Goal: Transaction & Acquisition: Subscribe to service/newsletter

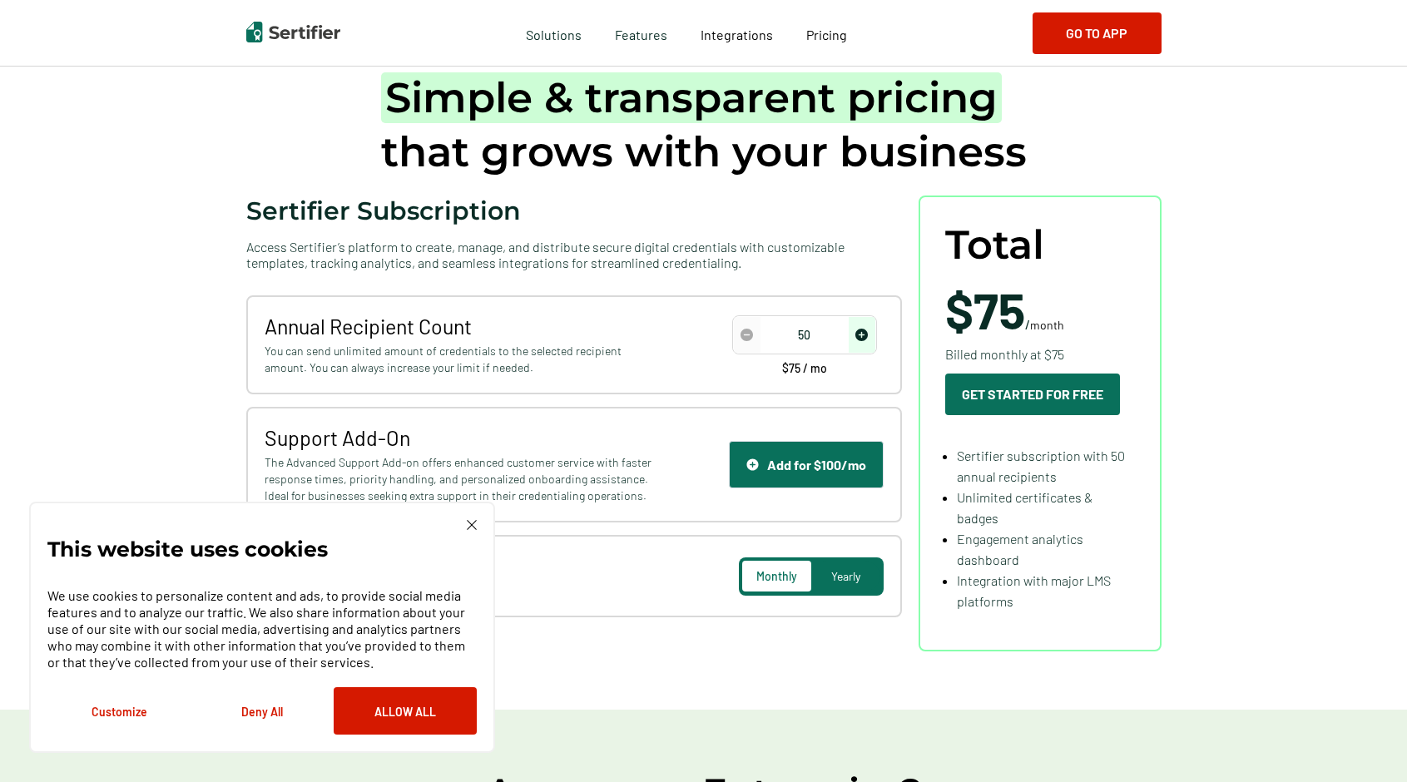
click at [469, 525] on img at bounding box center [472, 525] width 10 height 10
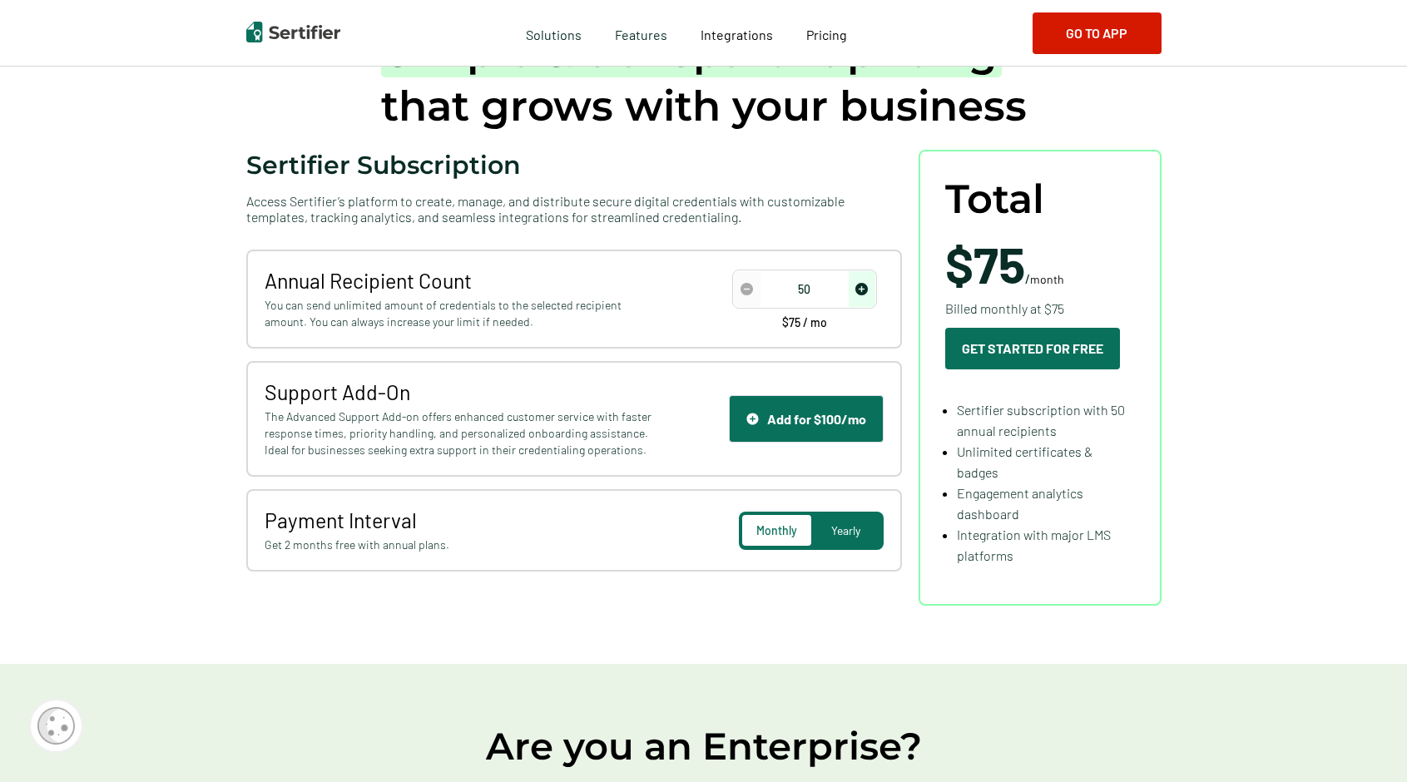
scroll to position [166, 0]
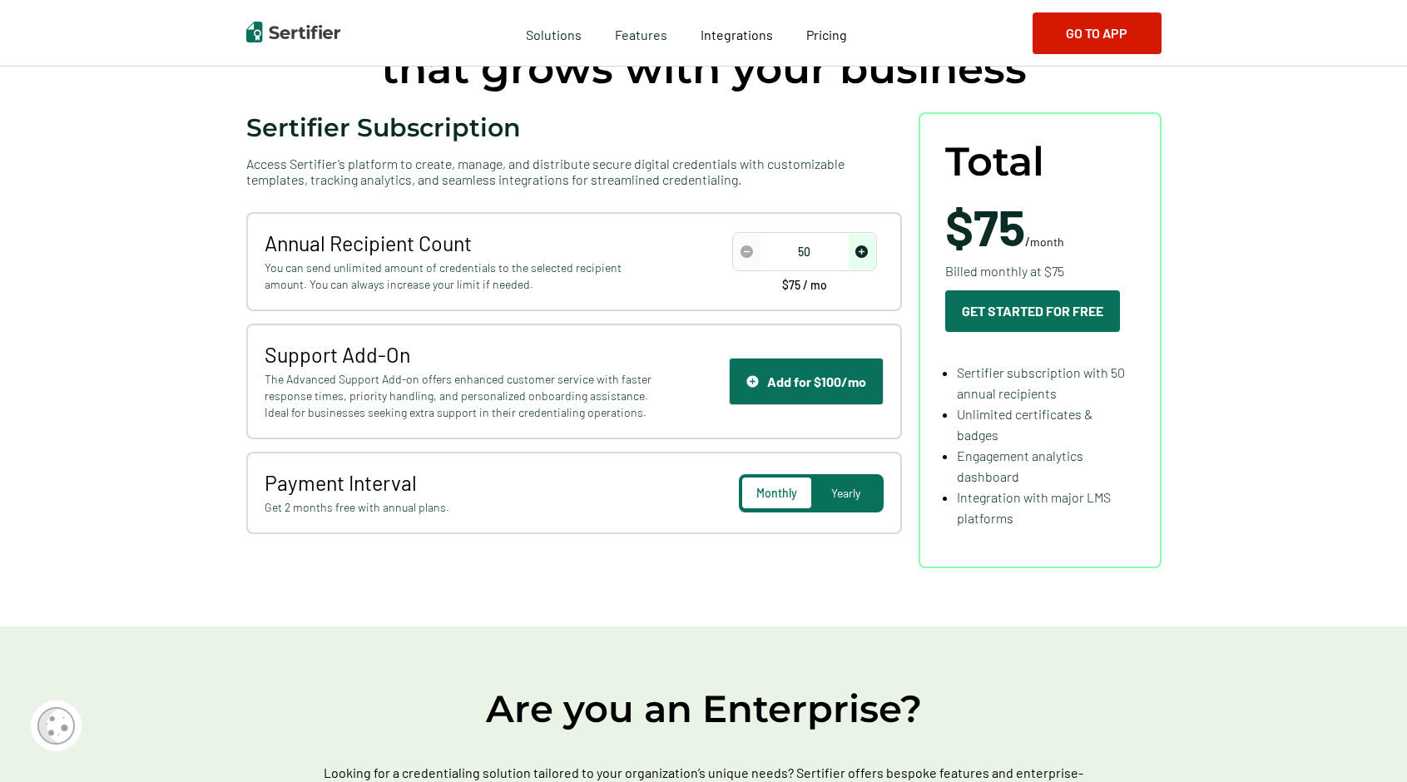
click at [844, 493] on span "Yearly" at bounding box center [845, 493] width 29 height 14
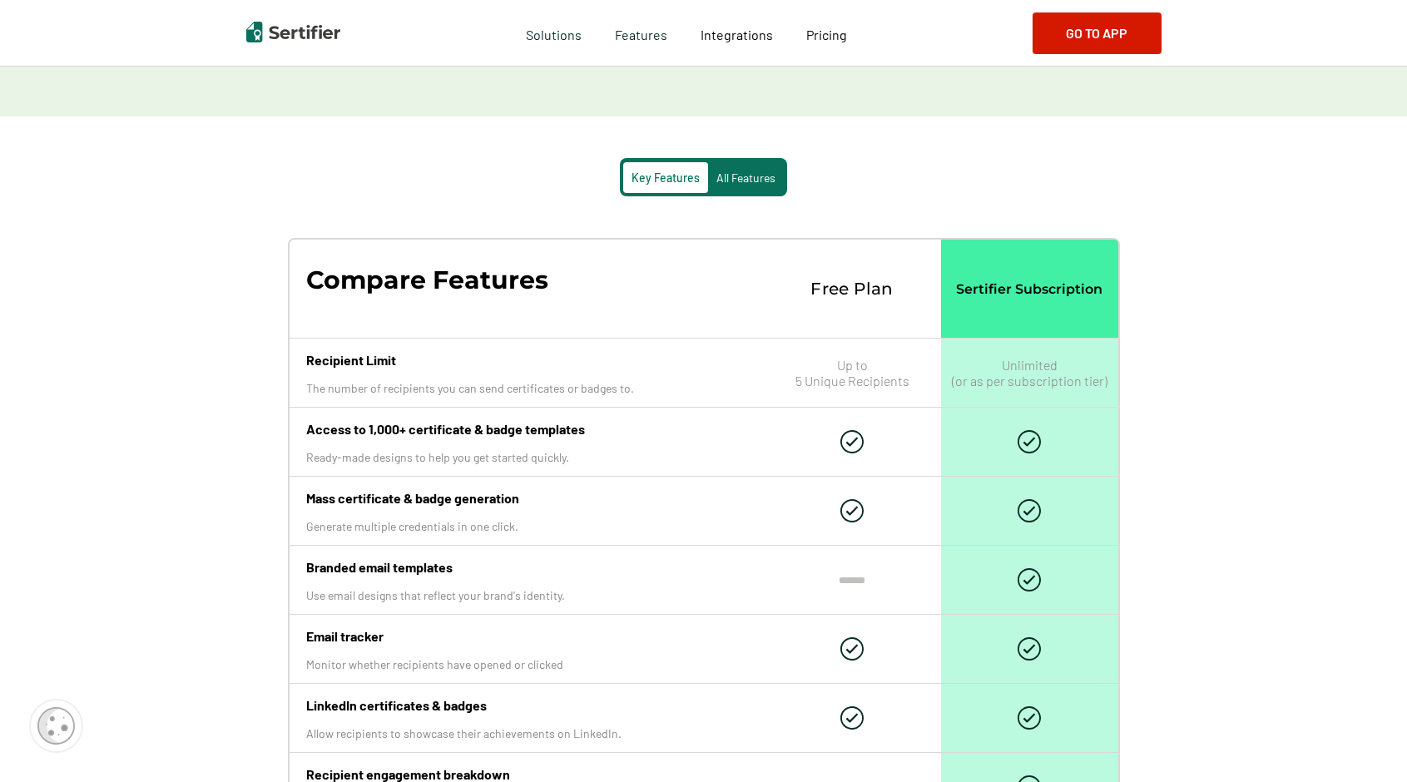
scroll to position [1331, 0]
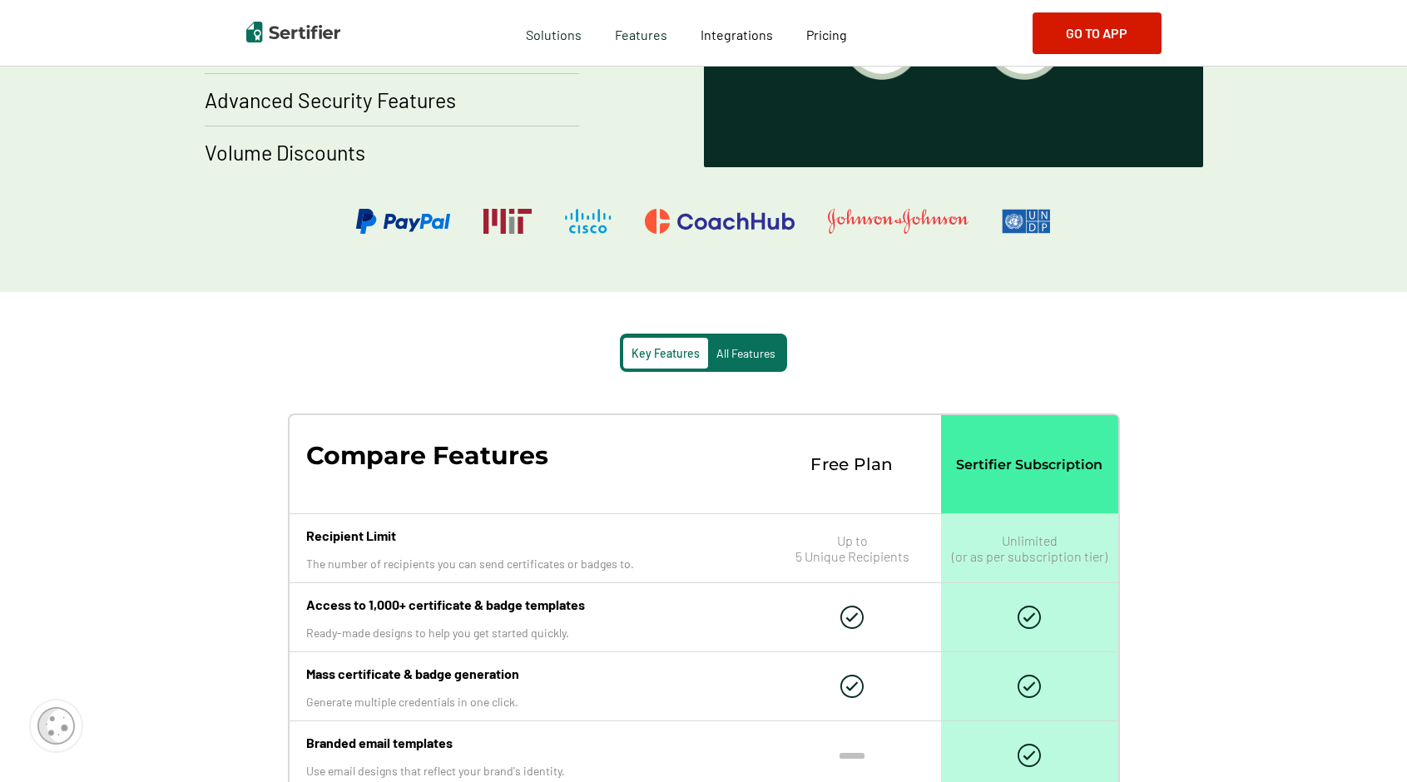
click at [760, 358] on span "All Features" at bounding box center [745, 353] width 59 height 14
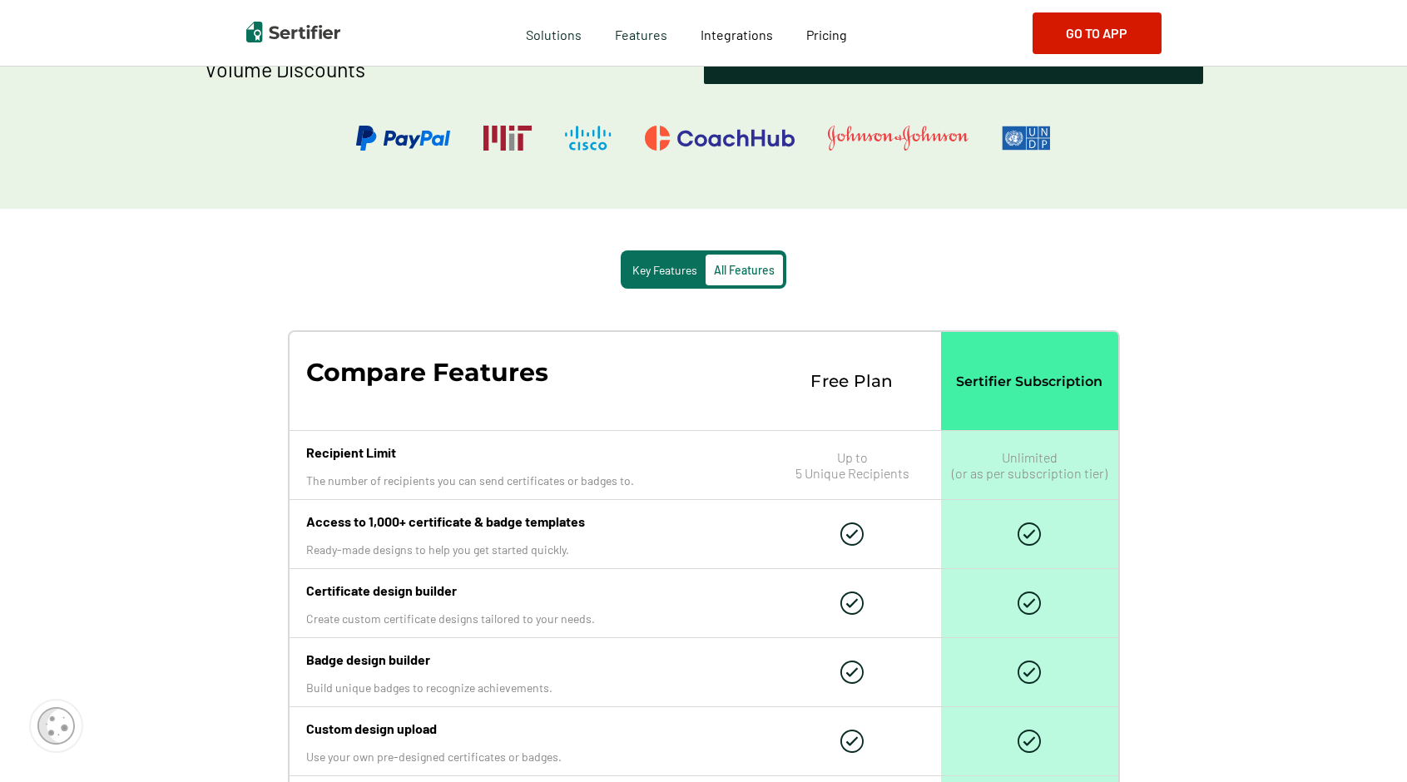
scroll to position [1498, 0]
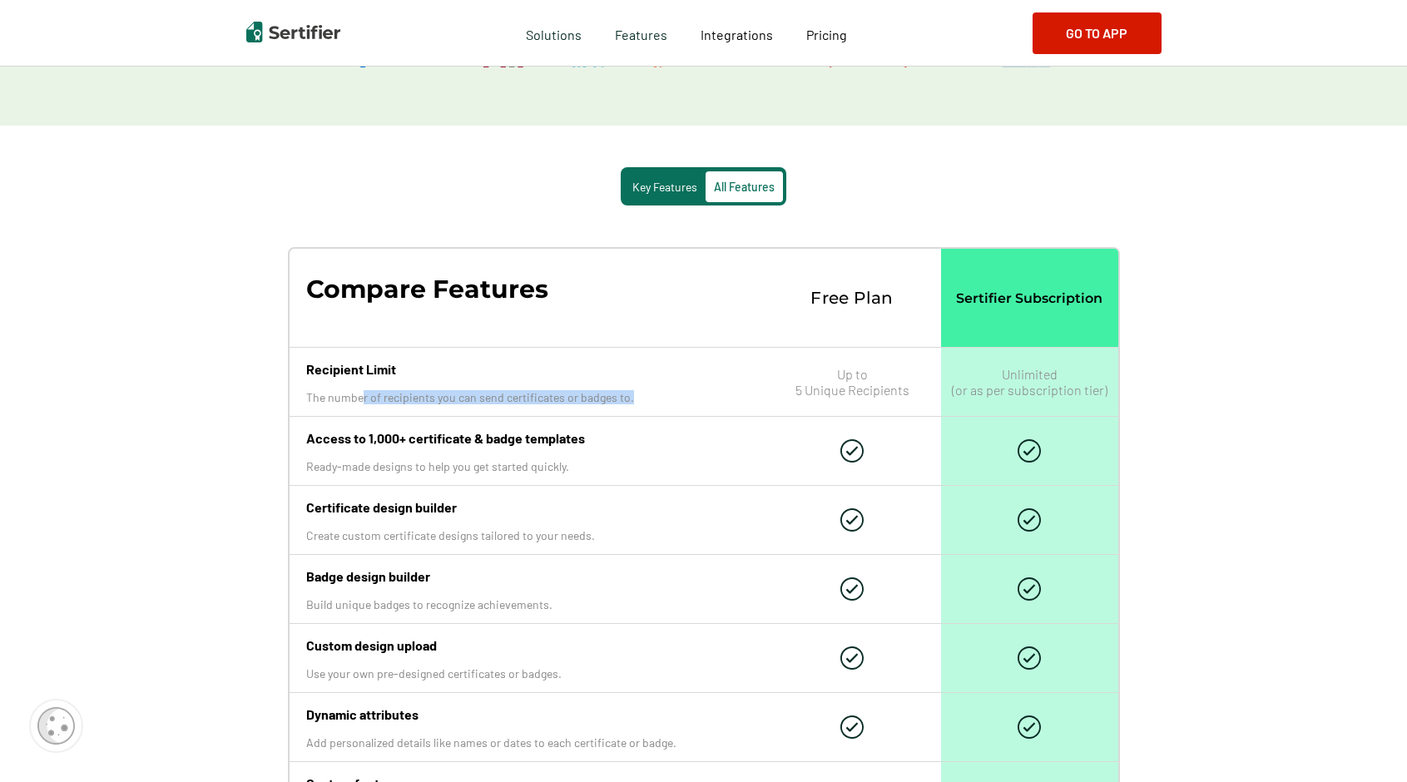
drag, startPoint x: 363, startPoint y: 394, endPoint x: 686, endPoint y: 379, distance: 324.0
click at [686, 379] on div "Recipient Limit The number of recipients you can send certificates or badges to." at bounding box center [527, 382] width 474 height 68
drag, startPoint x: 686, startPoint y: 379, endPoint x: 467, endPoint y: 397, distance: 220.3
click at [467, 397] on p "The number of recipients you can send certificates or badges to." at bounding box center [526, 397] width 441 height 14
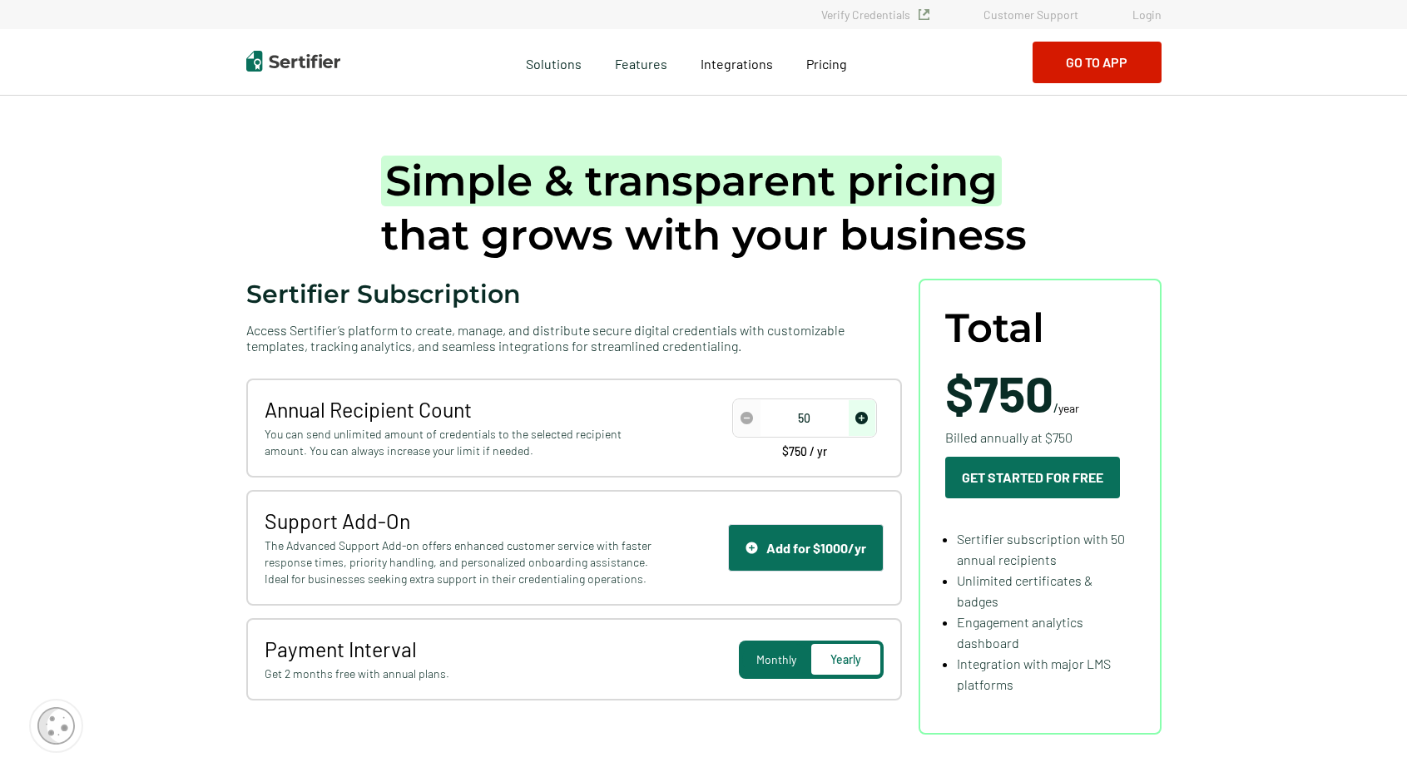
scroll to position [83, 0]
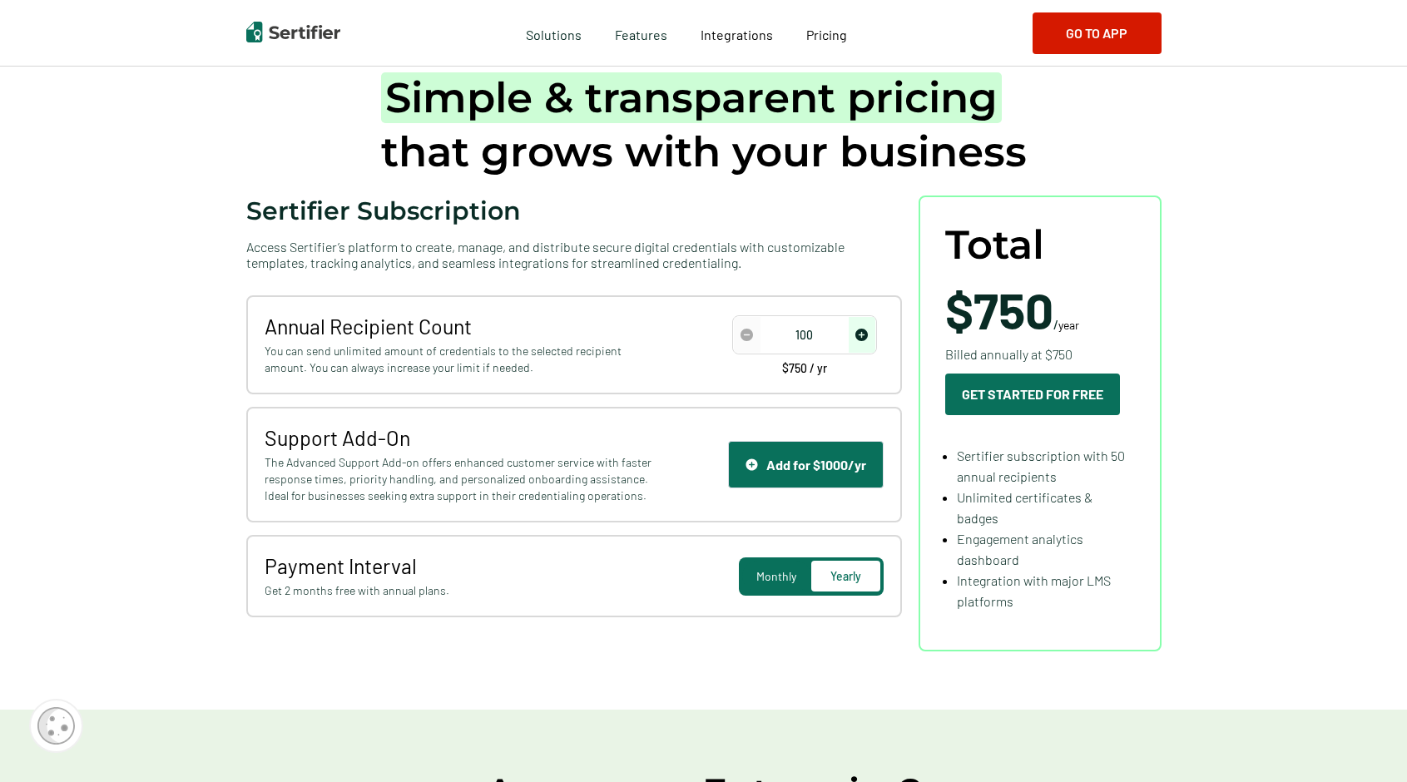
click at [862, 334] on img "increase number" at bounding box center [861, 335] width 12 height 12
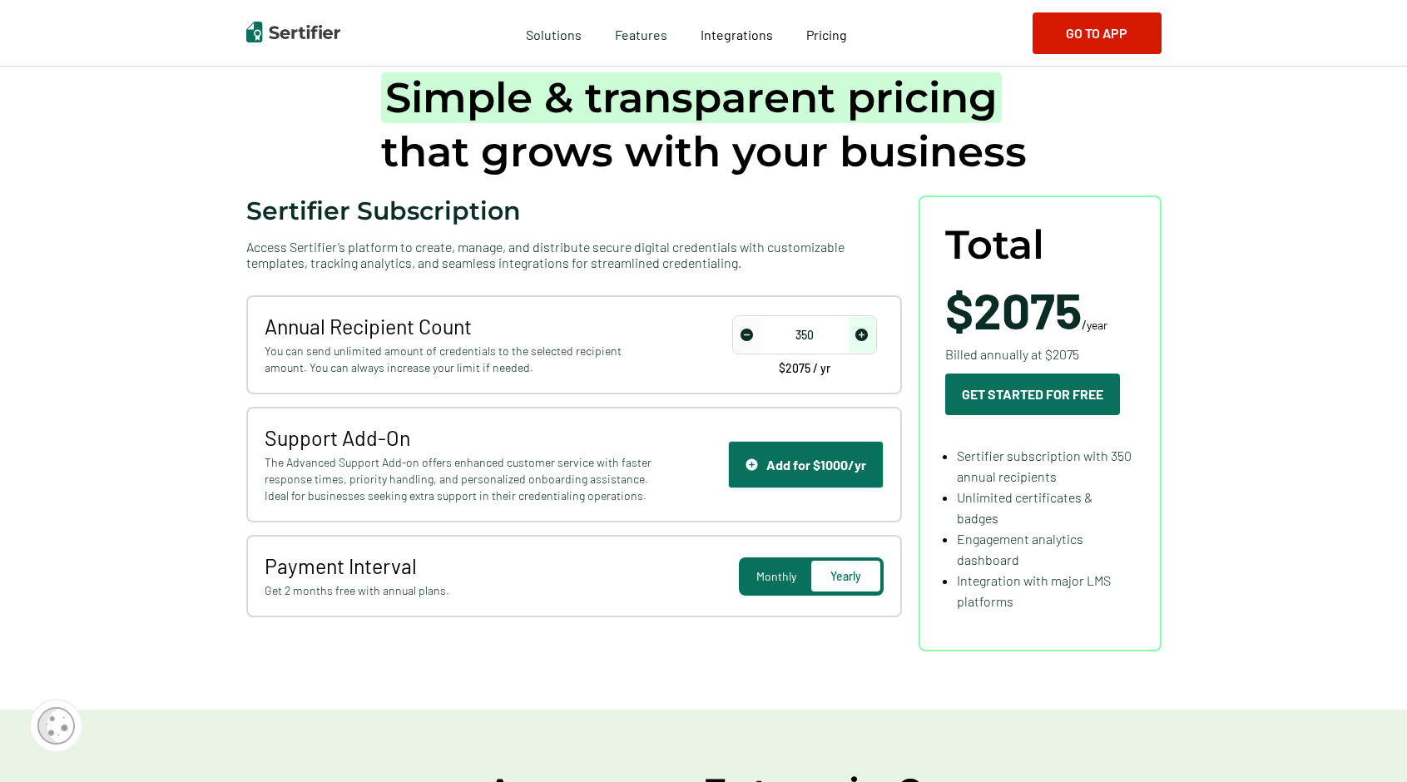
click at [862, 334] on img "increase number" at bounding box center [861, 335] width 12 height 12
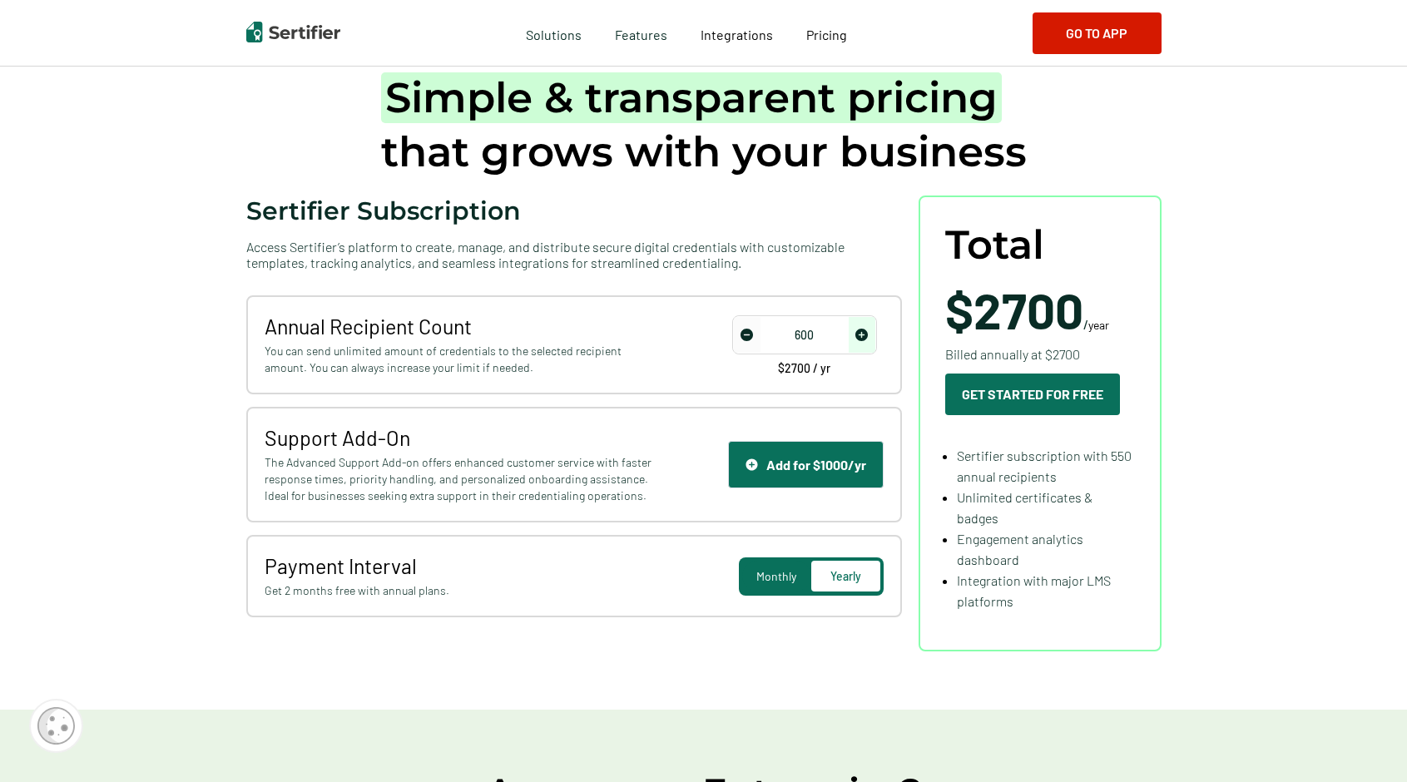
click at [862, 334] on img "increase number" at bounding box center [861, 335] width 12 height 12
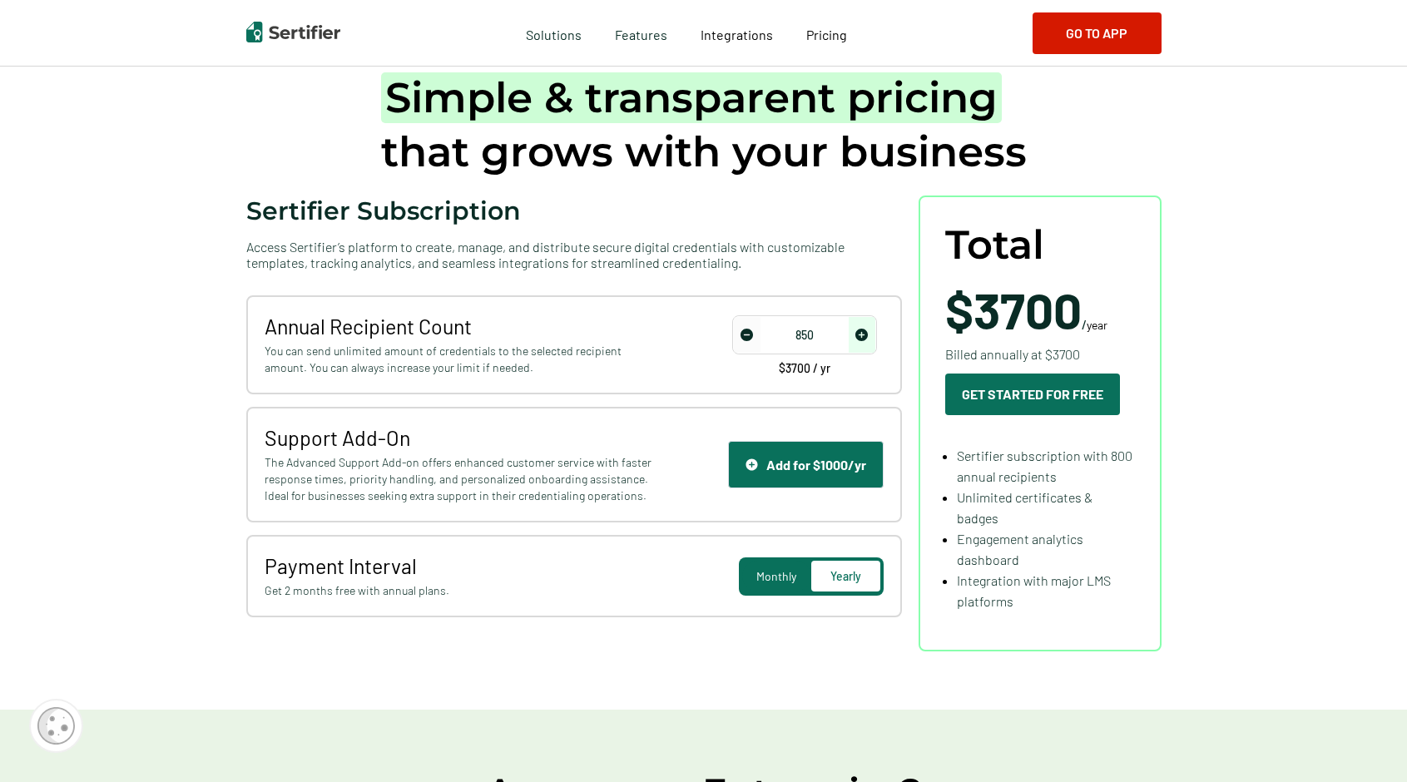
click at [862, 334] on img "increase number" at bounding box center [861, 335] width 12 height 12
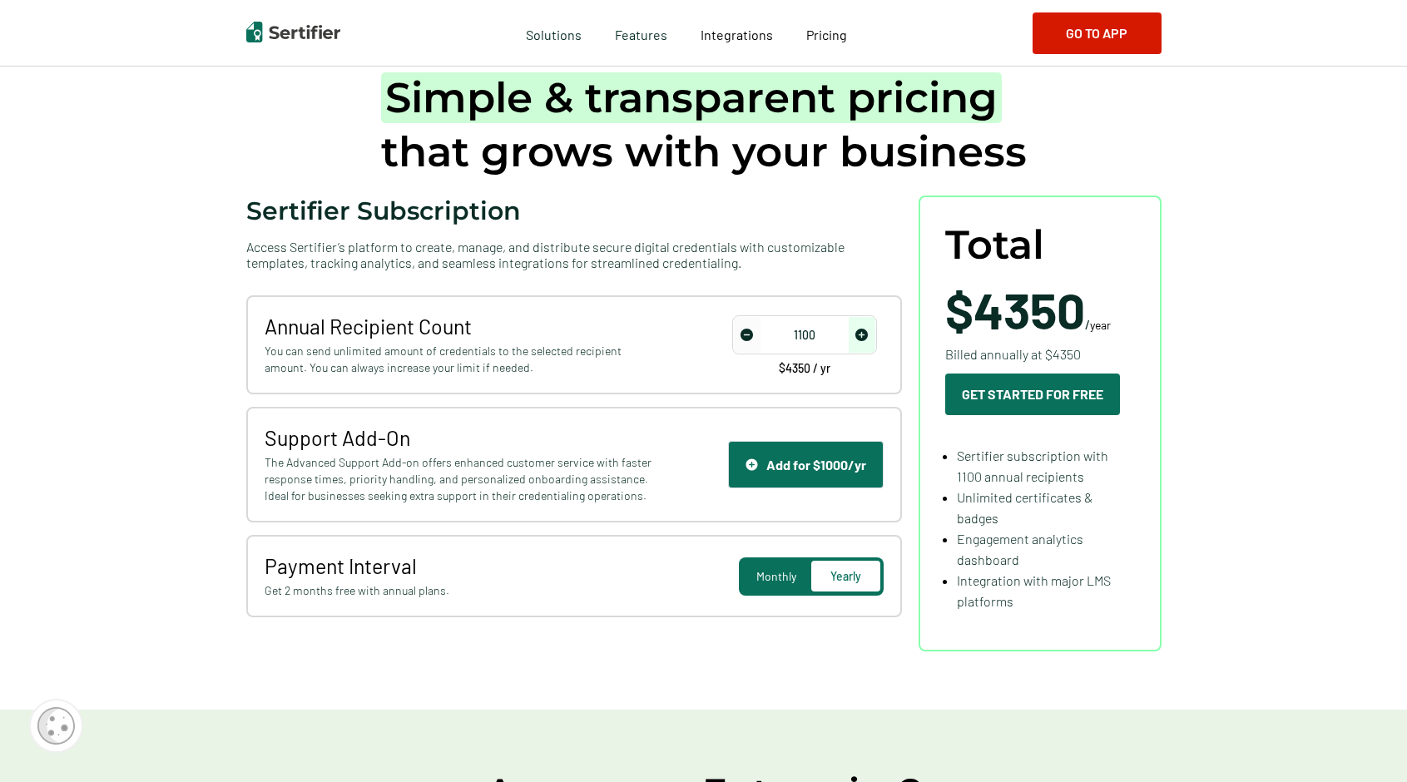
click at [862, 334] on img "increase number" at bounding box center [861, 335] width 12 height 12
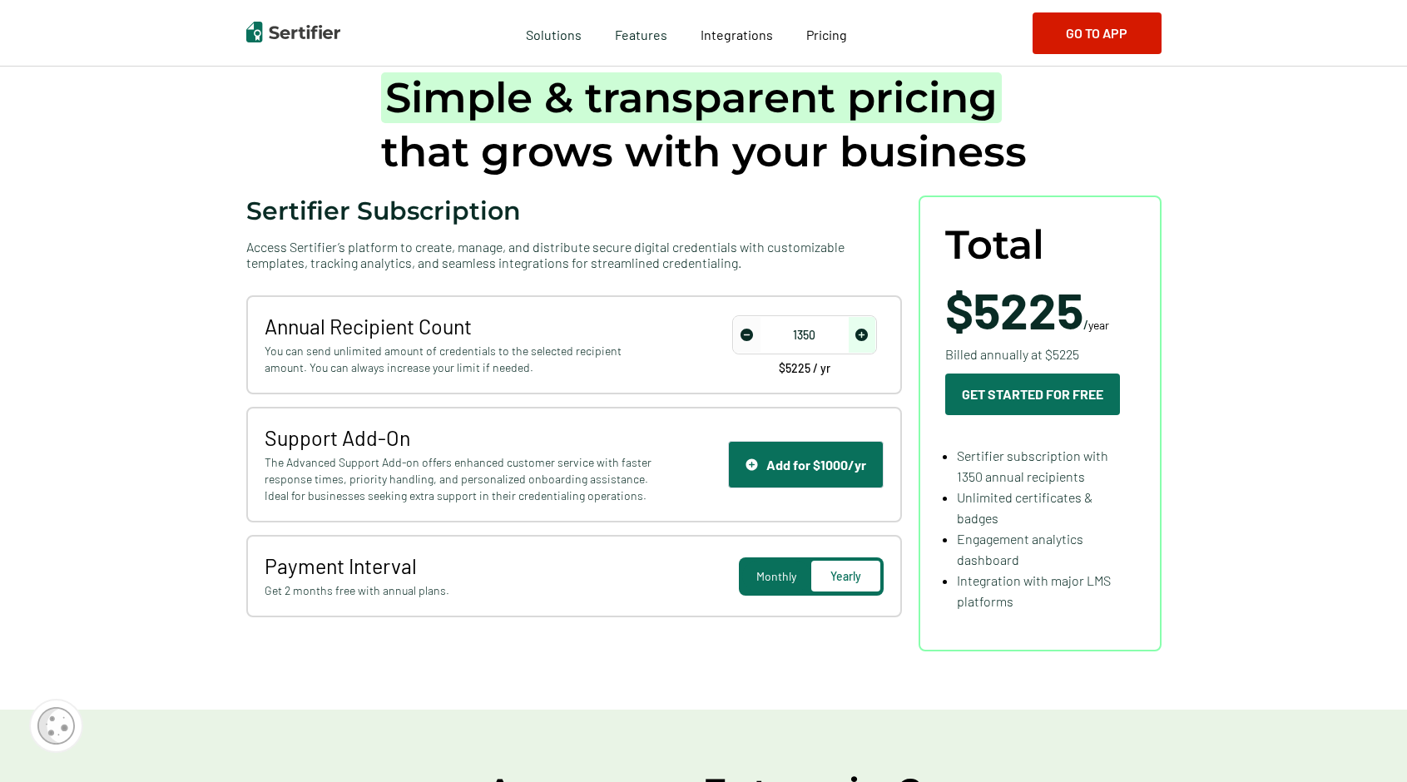
click at [862, 334] on img "increase number" at bounding box center [861, 335] width 12 height 12
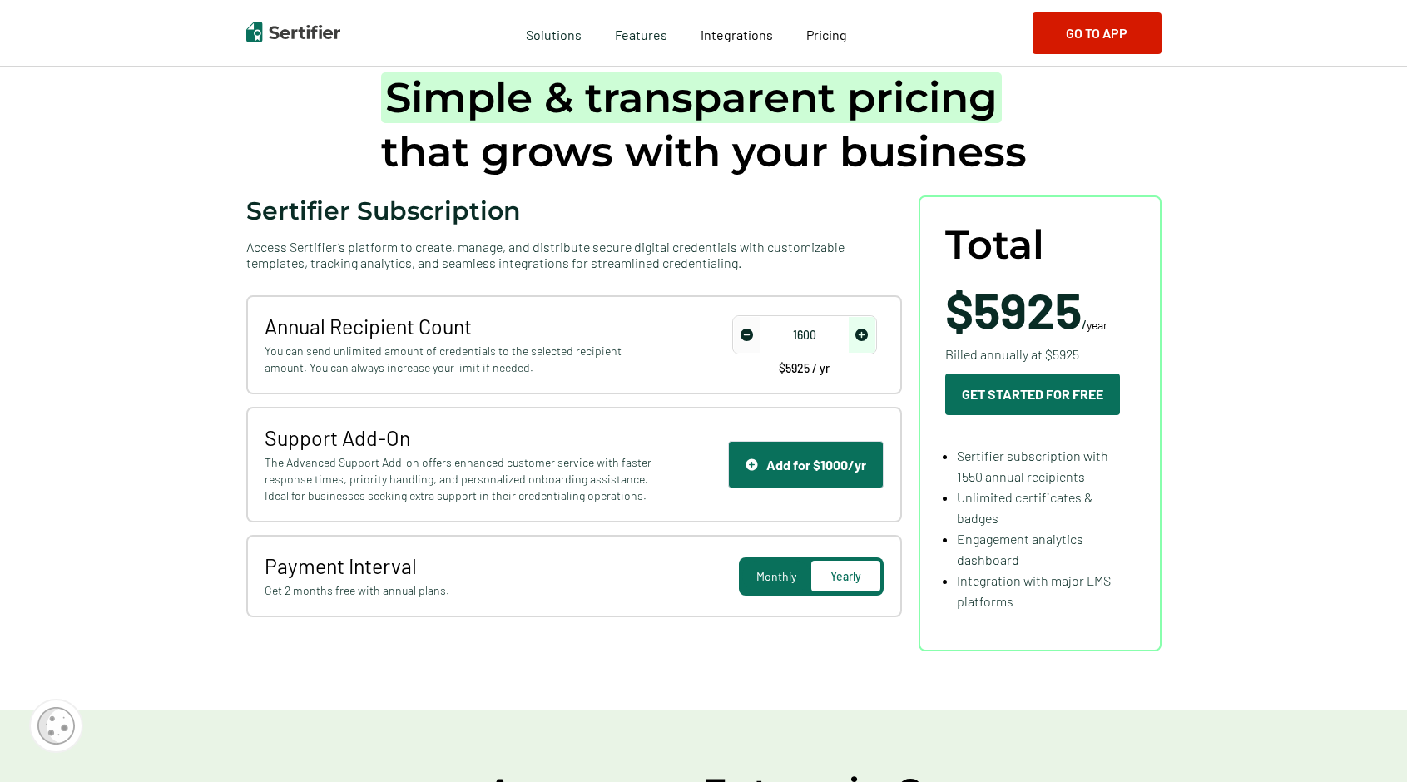
click at [862, 334] on img "increase number" at bounding box center [861, 335] width 12 height 12
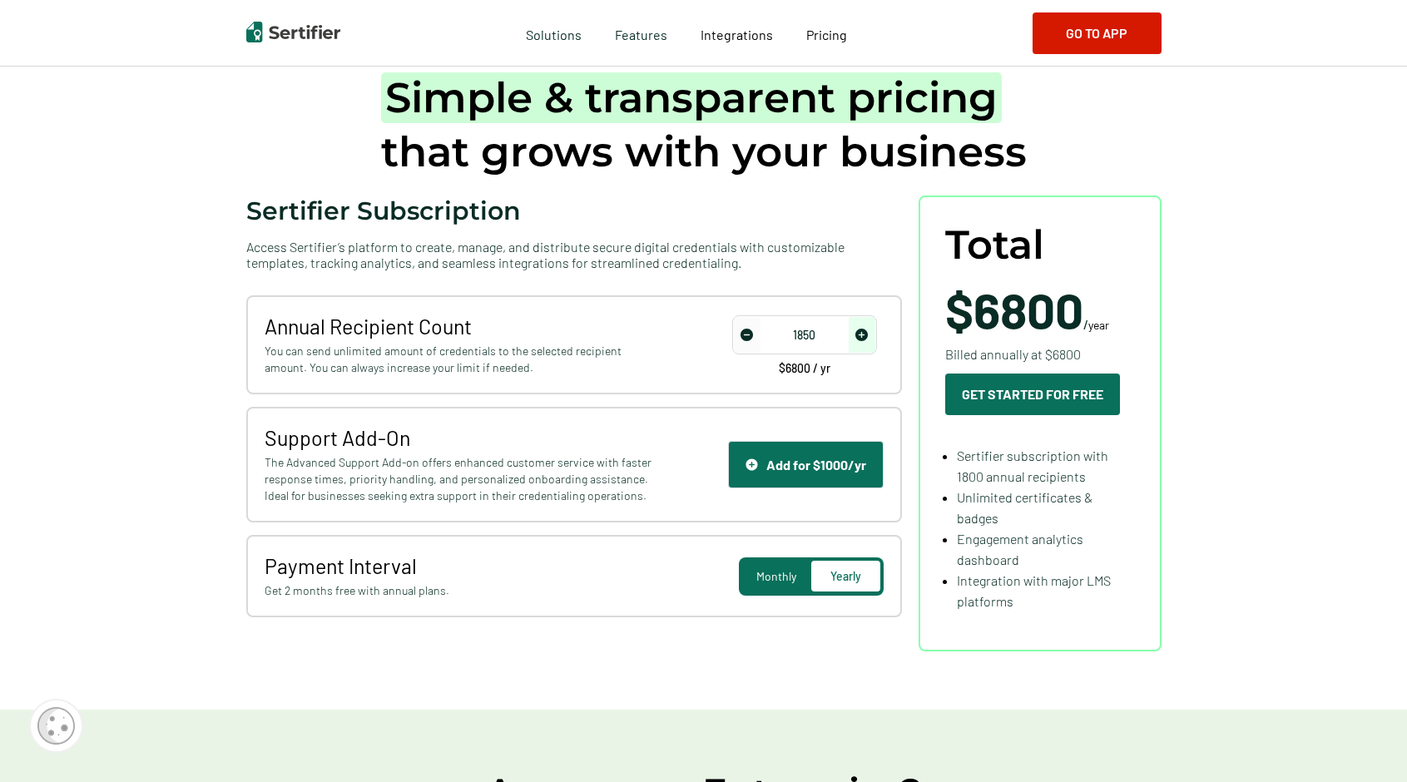
click at [862, 334] on img "increase number" at bounding box center [861, 335] width 12 height 12
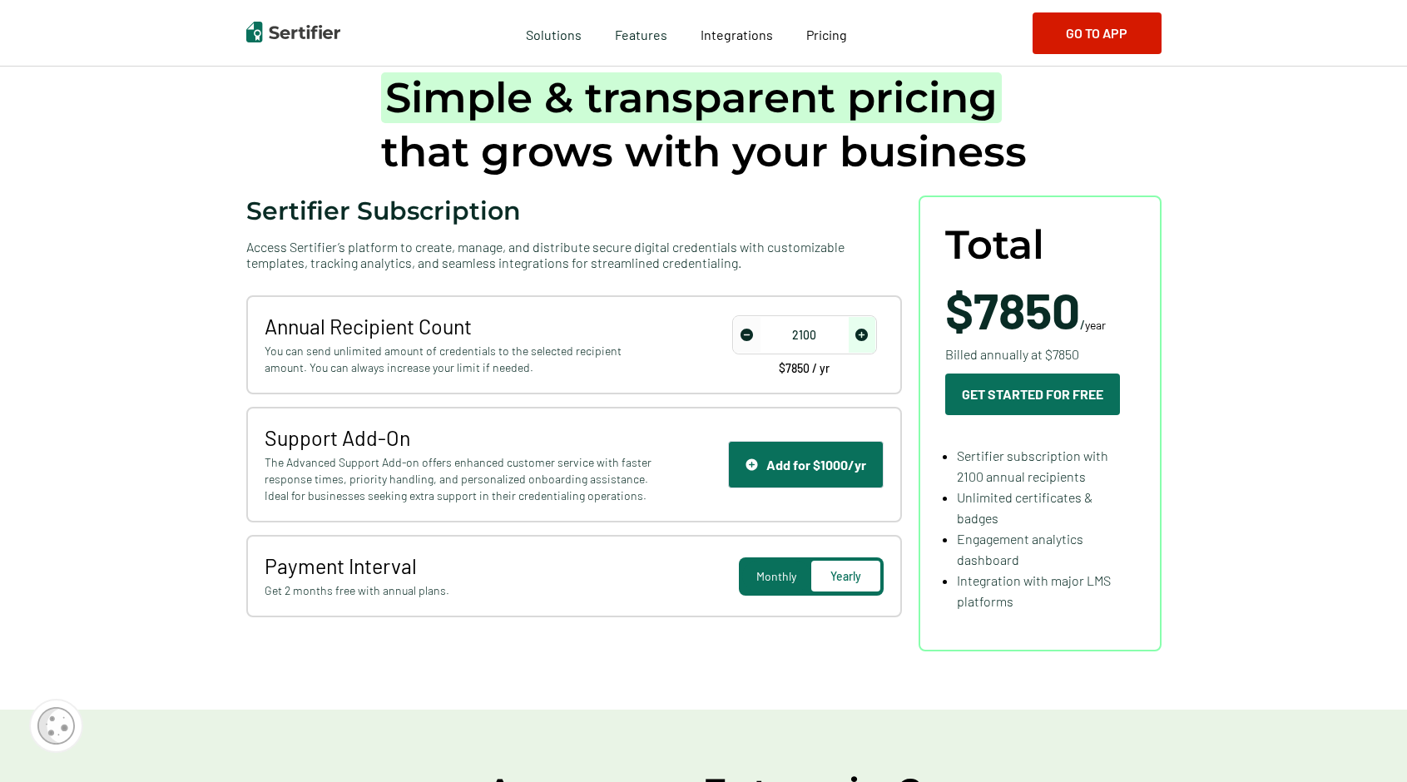
click at [862, 334] on img "increase number" at bounding box center [861, 335] width 12 height 12
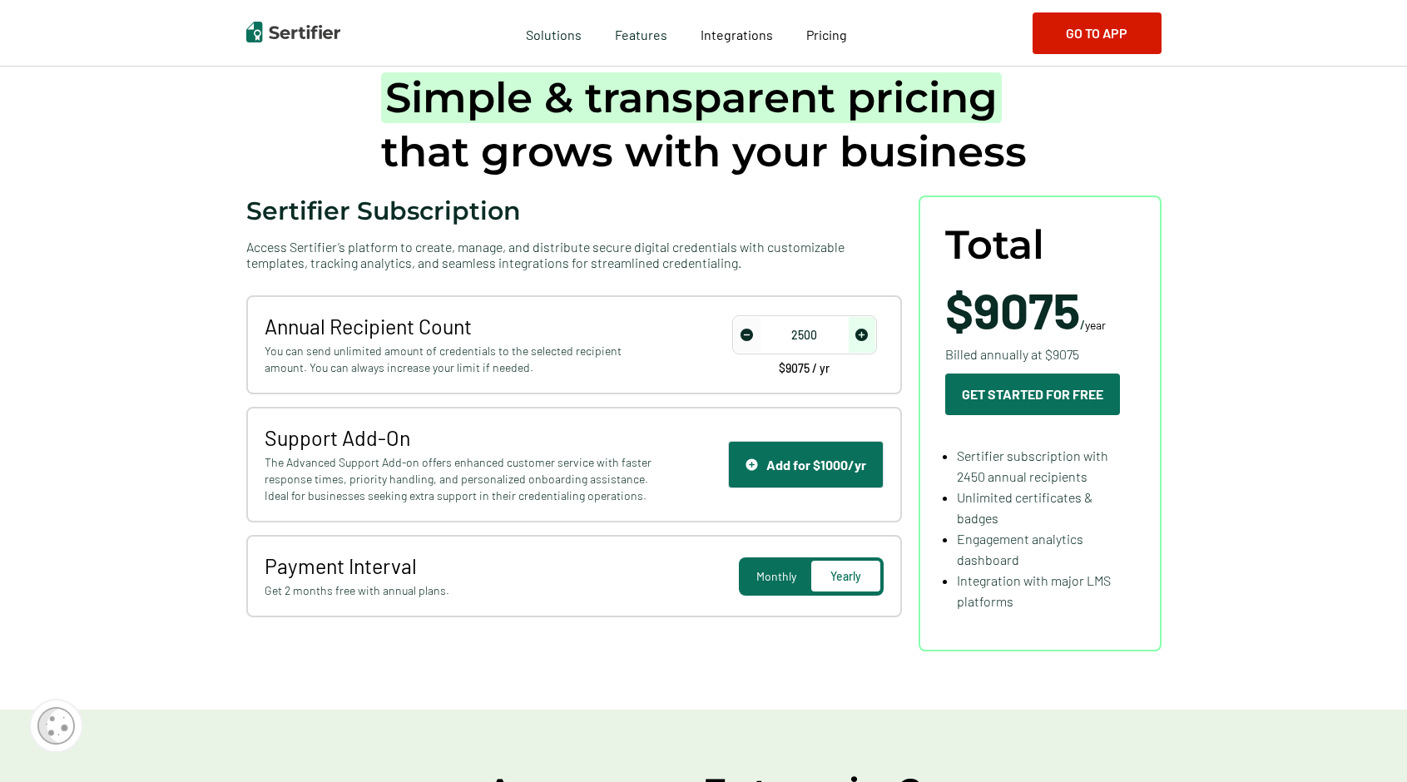
click at [862, 334] on img "increase number" at bounding box center [861, 335] width 12 height 12
click at [810, 336] on input "7500" at bounding box center [804, 335] width 141 height 25
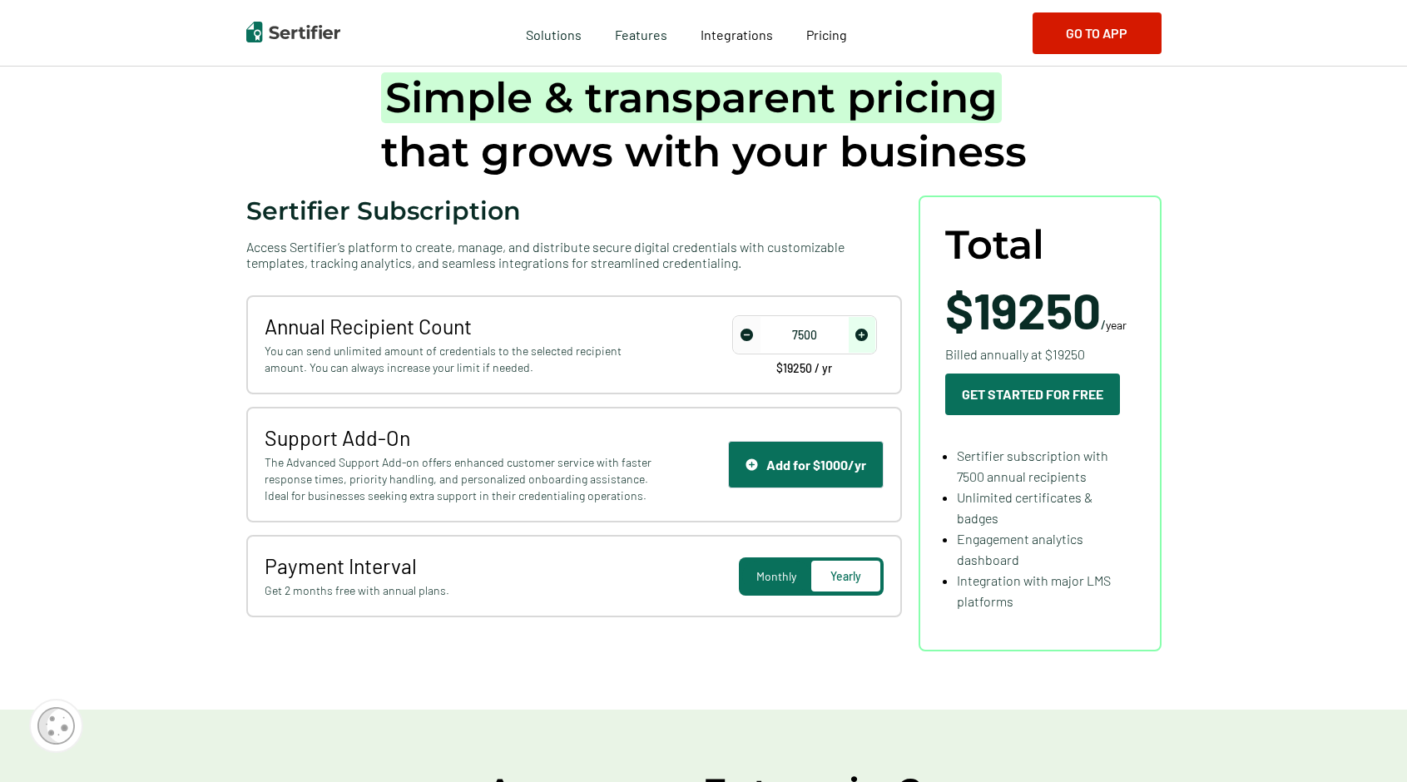
click at [802, 334] on input "7500" at bounding box center [804, 335] width 141 height 25
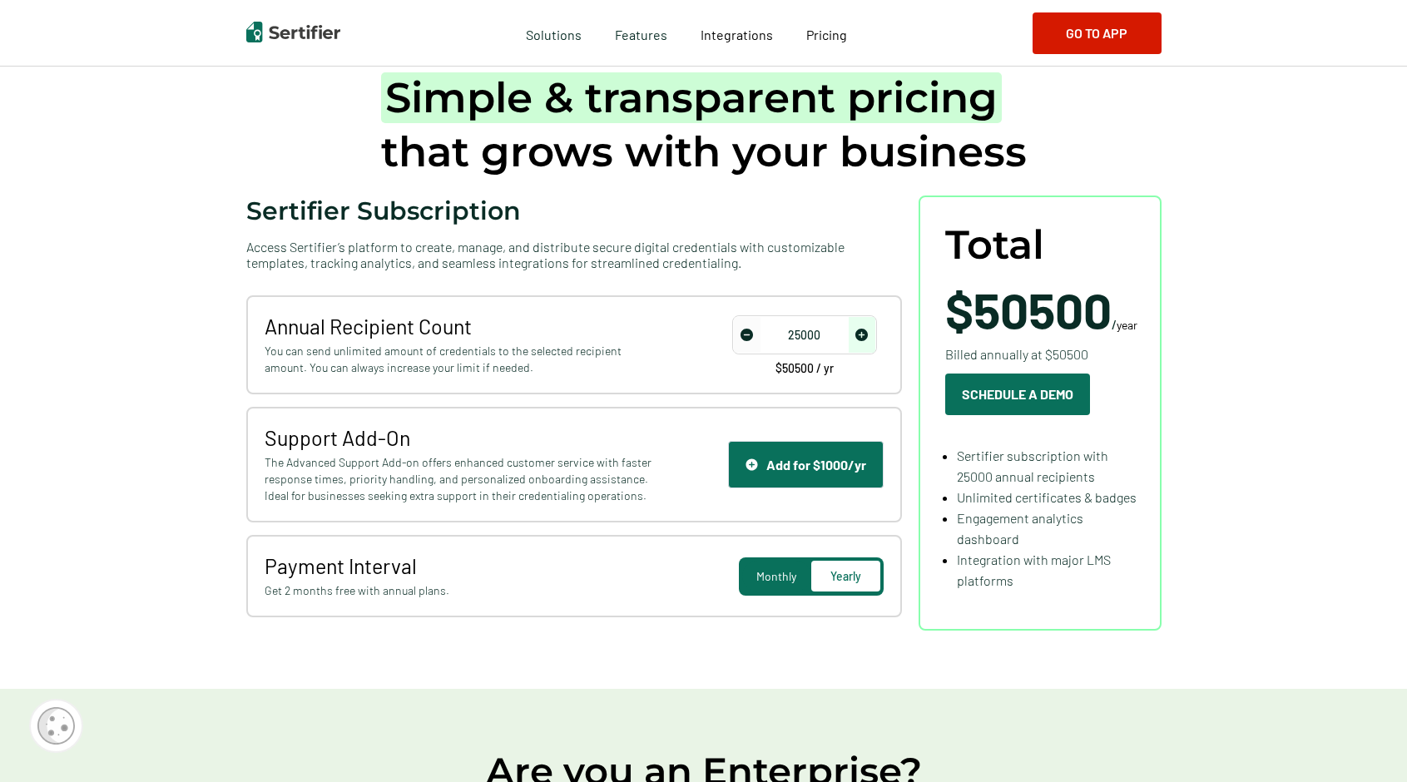
click at [555, 396] on div "Annual Recipient Count You can send unlimited amount of credentials to the sele…" at bounding box center [574, 456] width 656 height 322
drag, startPoint x: 790, startPoint y: 332, endPoint x: 825, endPoint y: 329, distance: 35.9
click at [825, 329] on input "25000" at bounding box center [804, 335] width 141 height 25
drag, startPoint x: 791, startPoint y: 334, endPoint x: 830, endPoint y: 334, distance: 39.1
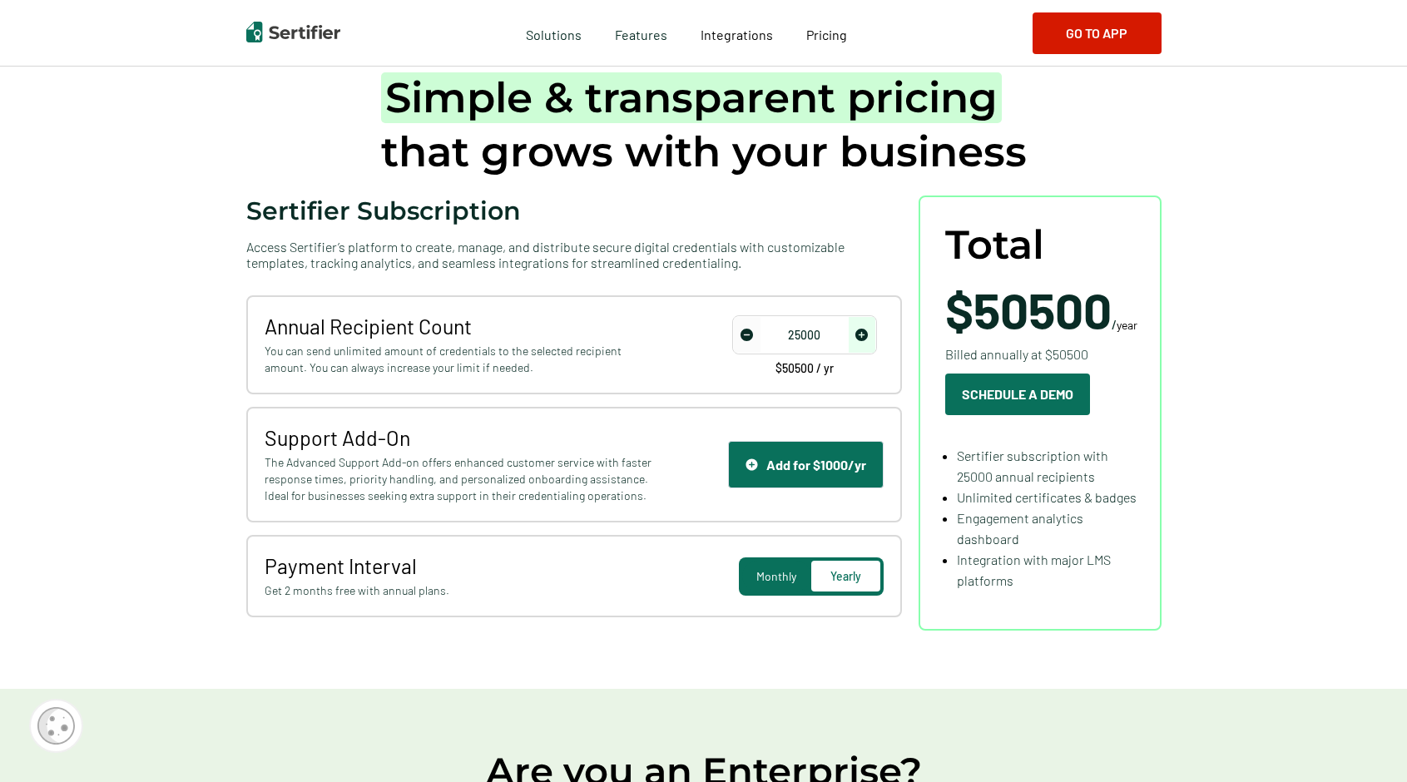
click at [830, 334] on input "25000" at bounding box center [804, 335] width 141 height 25
click at [810, 335] on input "10000" at bounding box center [804, 335] width 141 height 25
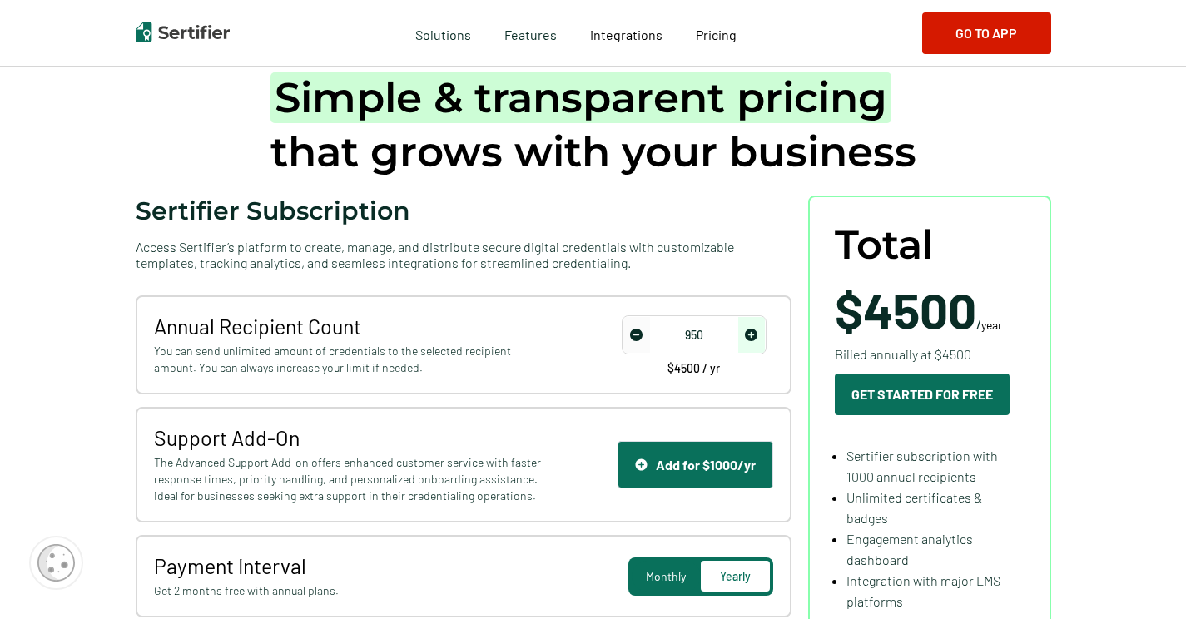
click at [639, 335] on img "decrease number" at bounding box center [636, 335] width 12 height 12
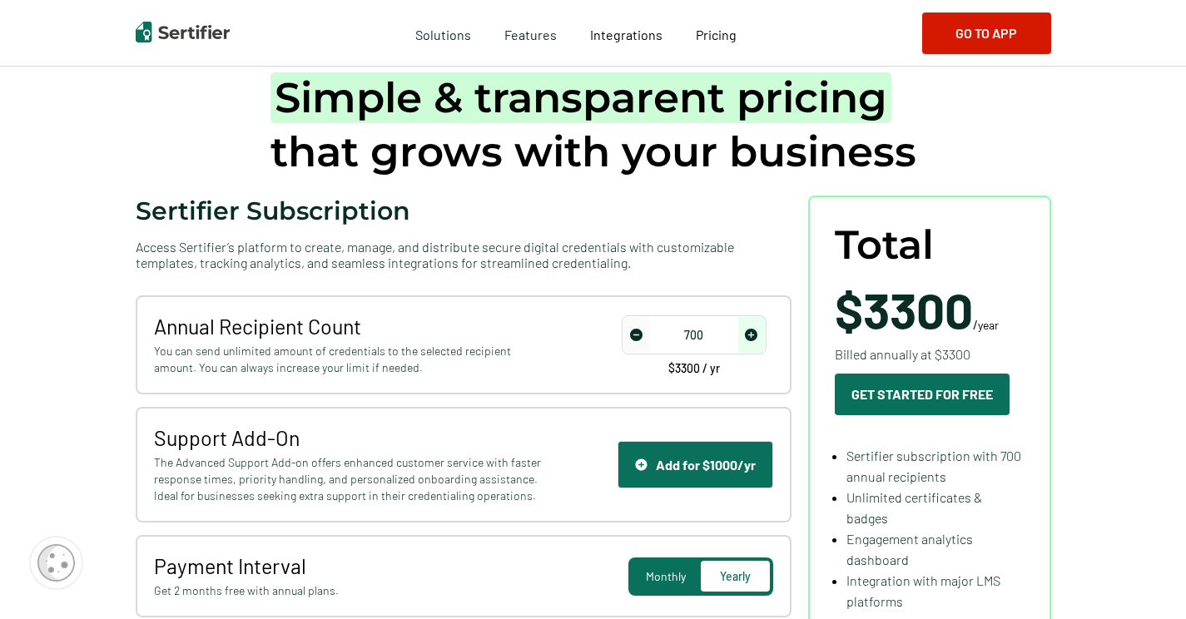
click at [639, 335] on img "decrease number" at bounding box center [636, 335] width 12 height 12
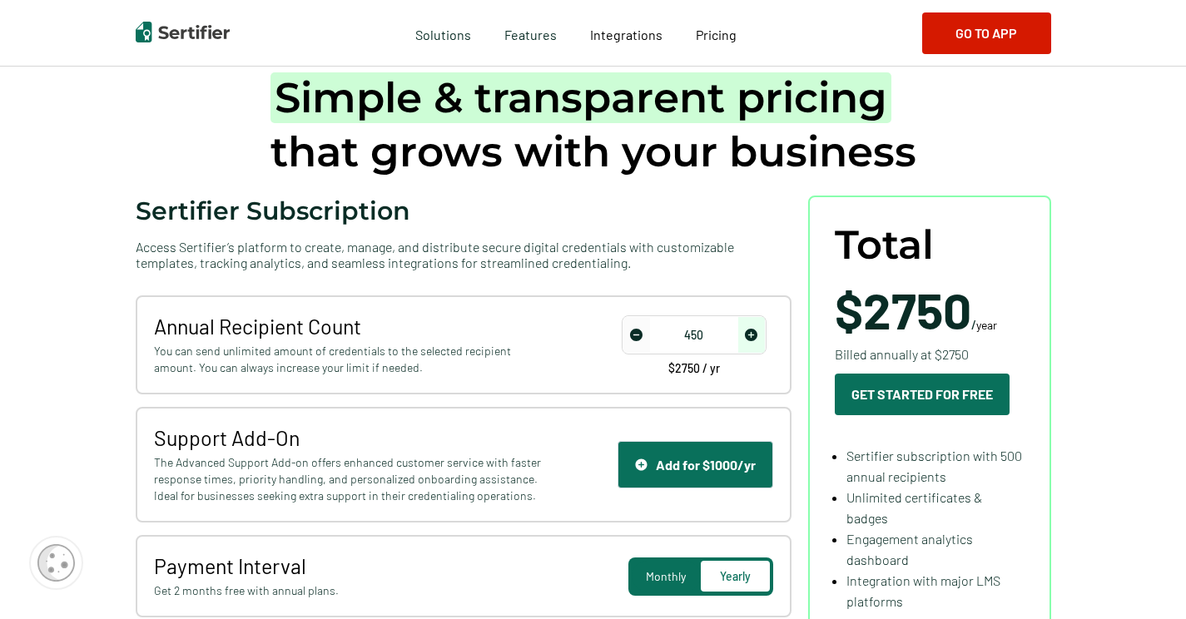
click at [639, 335] on img "decrease number" at bounding box center [636, 335] width 12 height 12
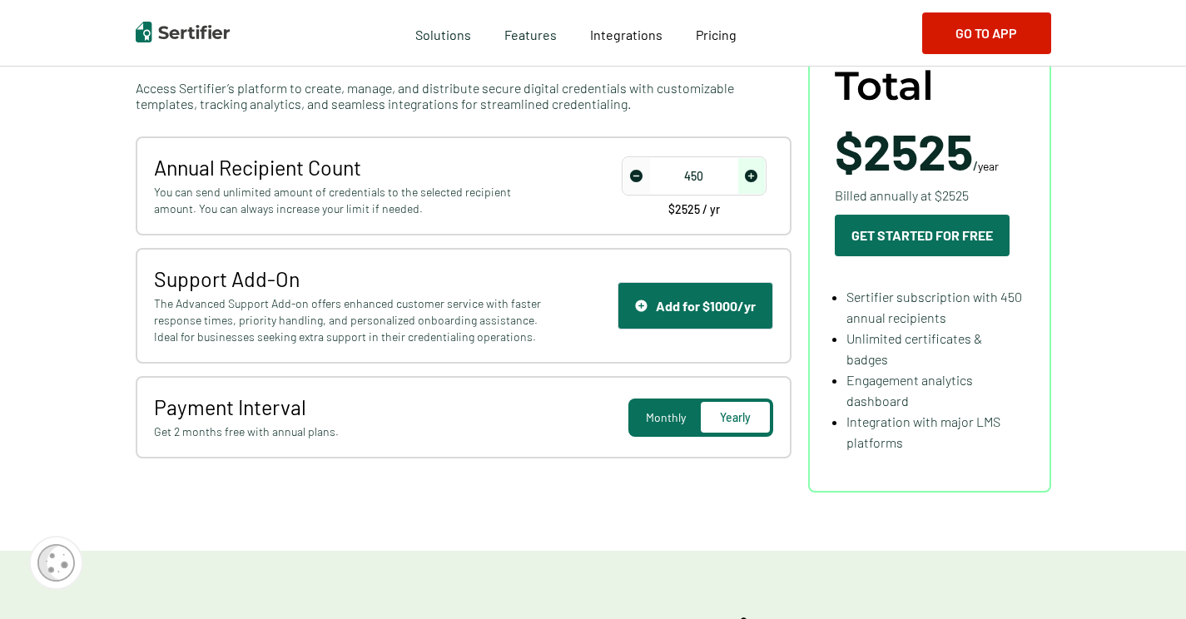
scroll to position [250, 0]
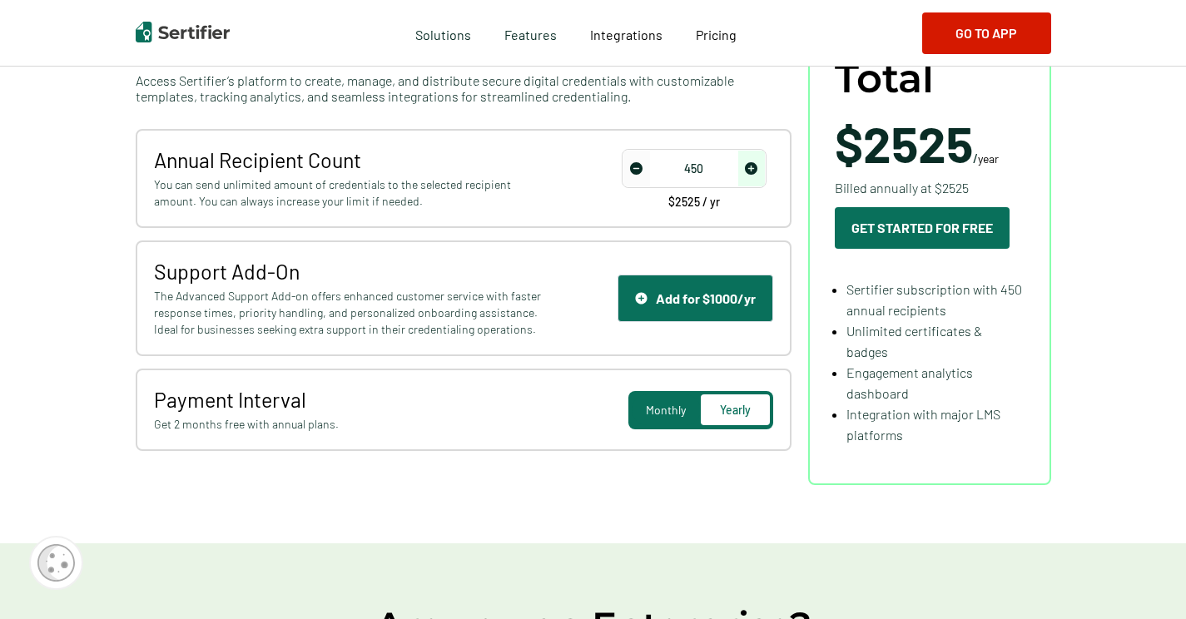
click at [654, 408] on span "Monthly" at bounding box center [666, 410] width 40 height 14
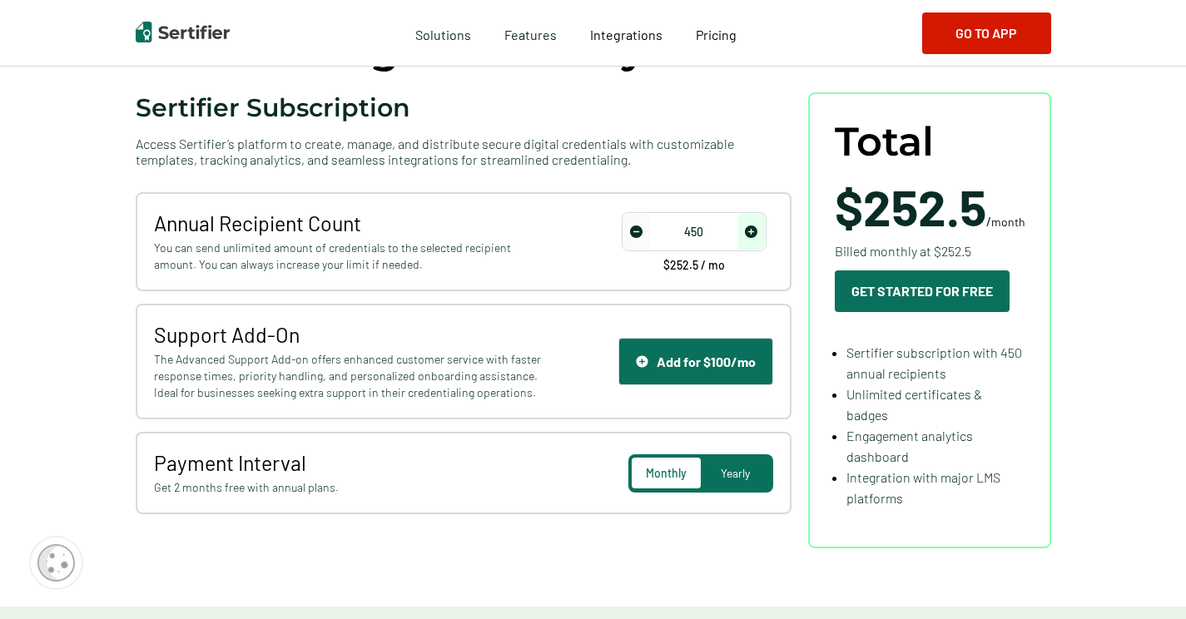
scroll to position [166, 0]
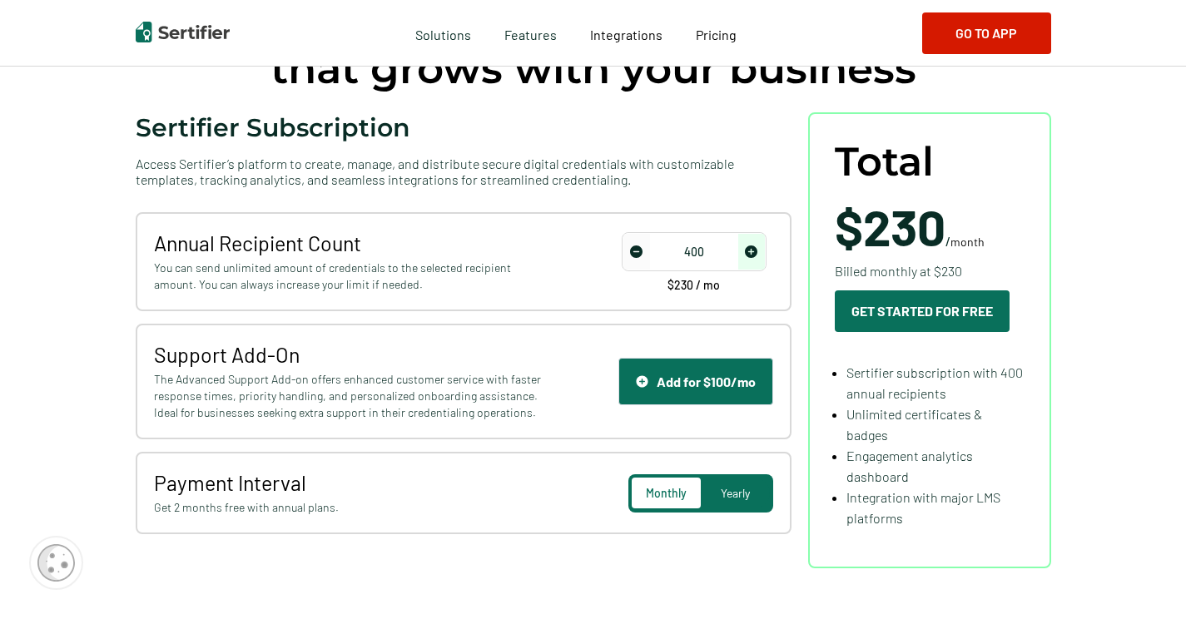
click at [638, 251] on img "decrease number" at bounding box center [636, 251] width 12 height 12
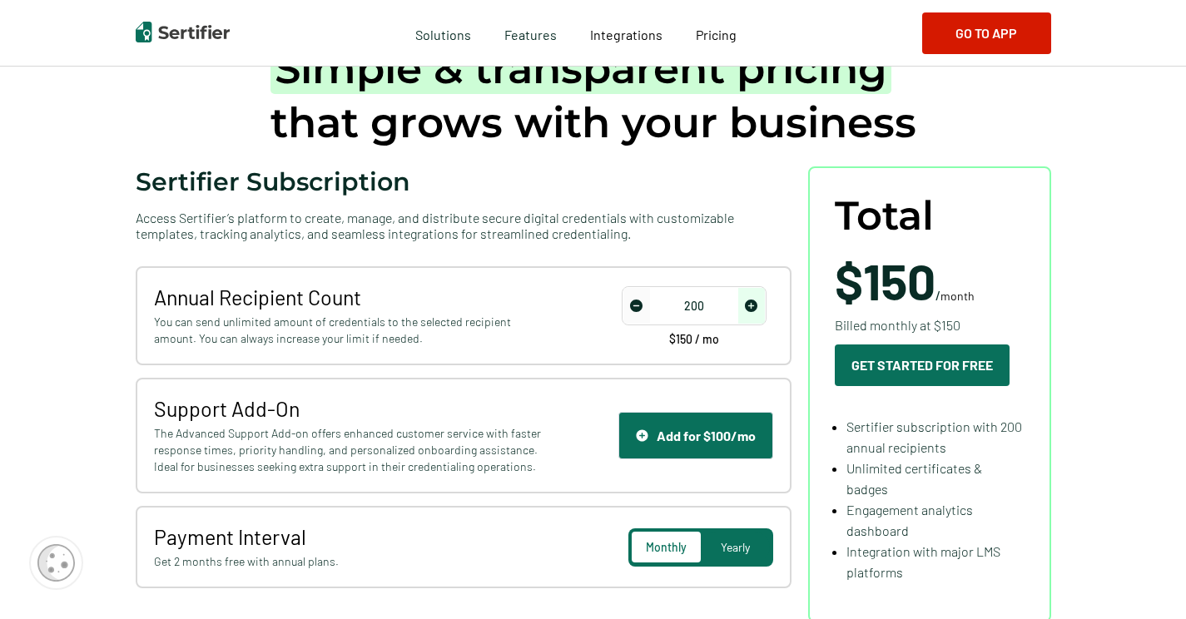
scroll to position [83, 0]
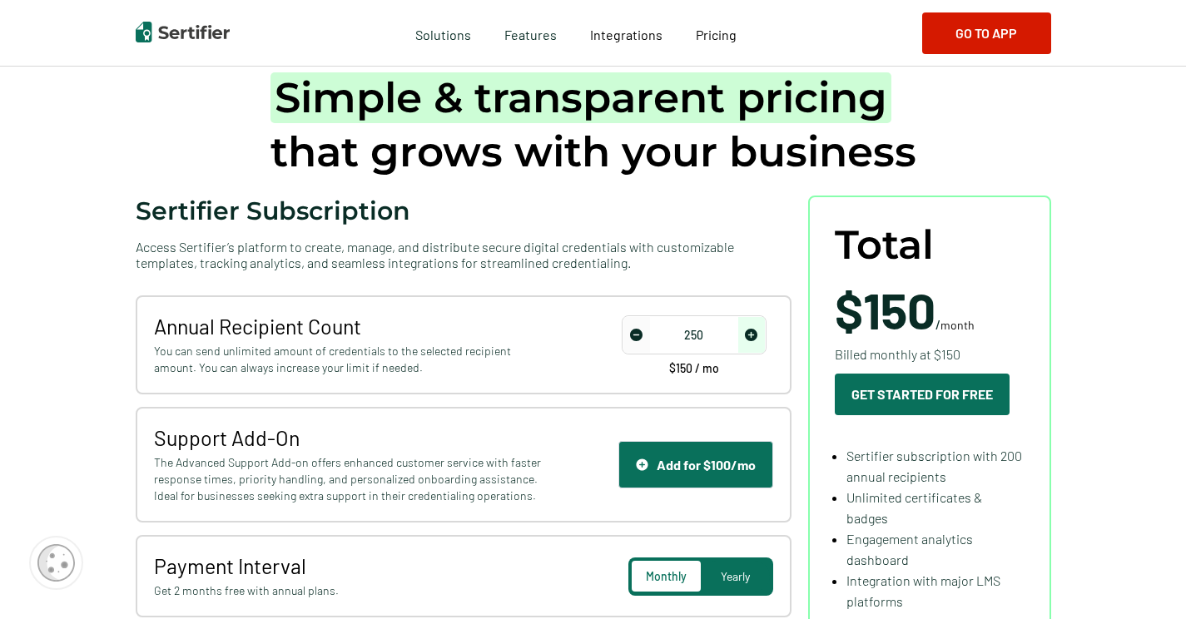
click at [755, 335] on img "increase number" at bounding box center [751, 335] width 12 height 12
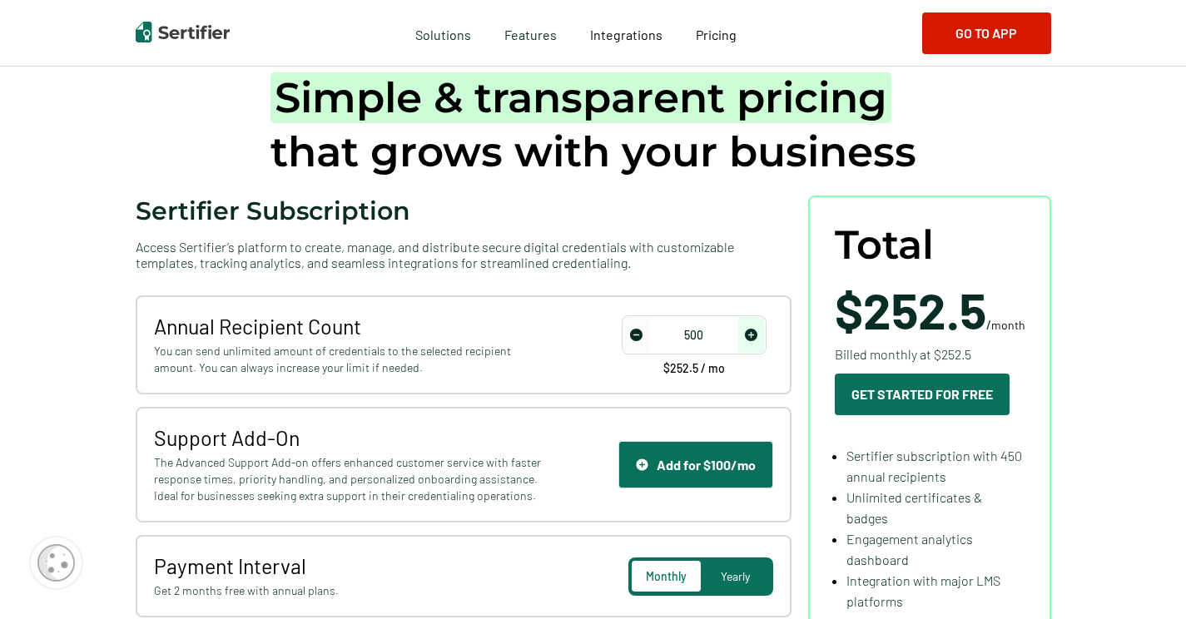
click at [755, 335] on img "increase number" at bounding box center [751, 335] width 12 height 12
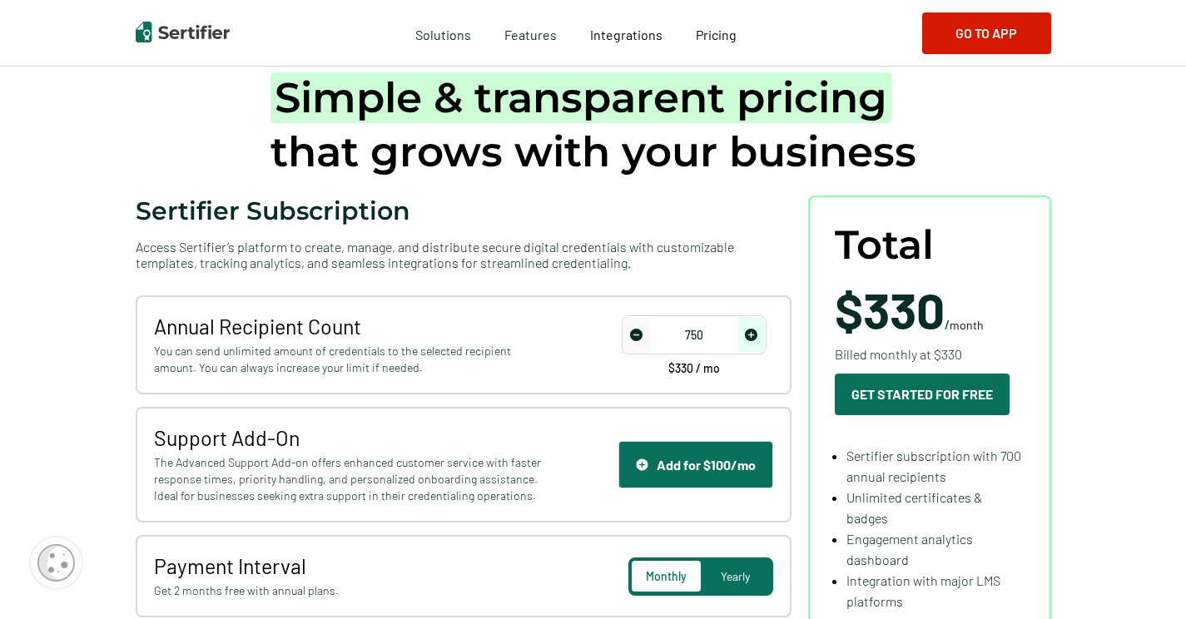
click at [755, 335] on img "increase number" at bounding box center [751, 335] width 12 height 12
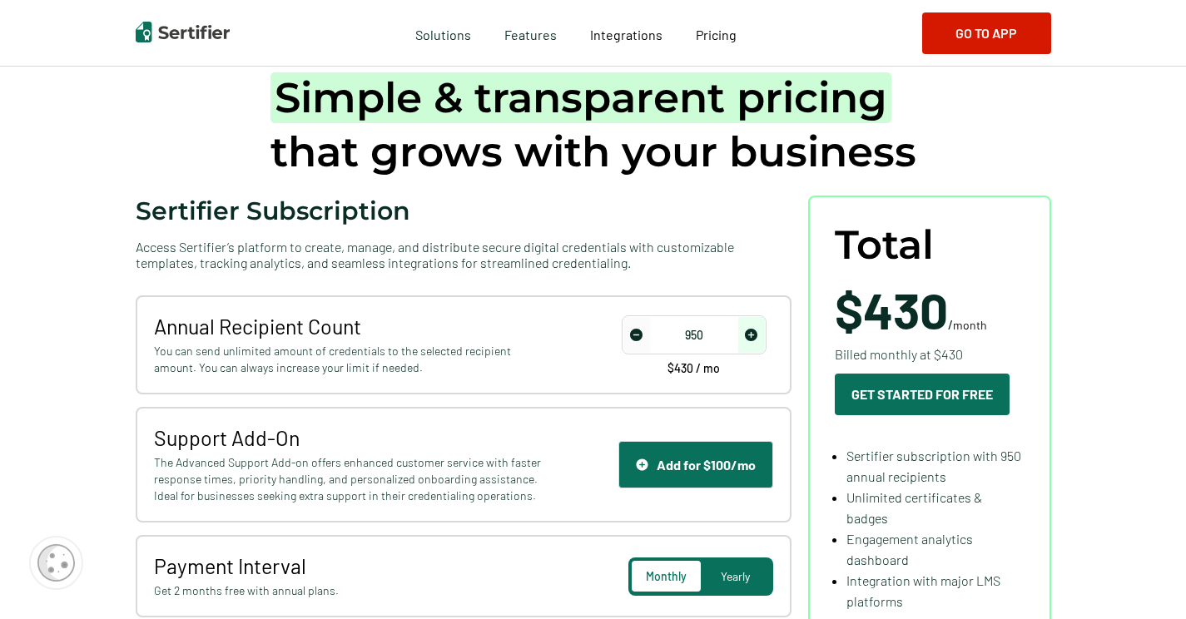
type input "1000"
click at [755, 335] on img "increase number" at bounding box center [751, 335] width 12 height 12
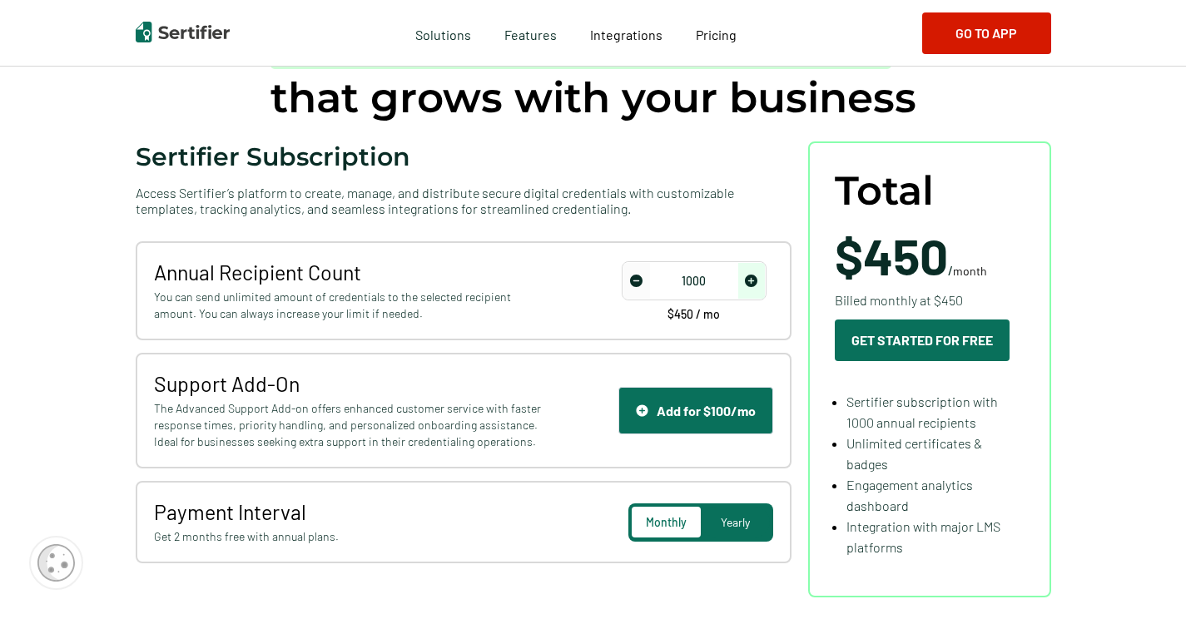
scroll to position [166, 0]
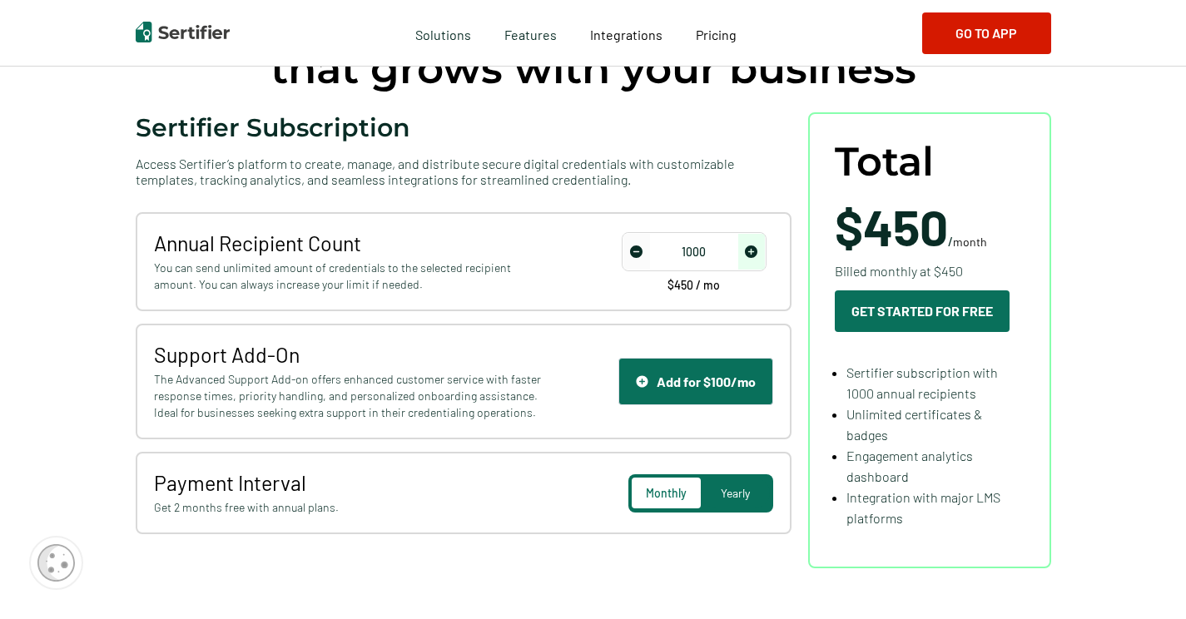
click at [924, 394] on span "Sertifier subscription with 1000 annual recipients" at bounding box center [921, 382] width 151 height 37
drag, startPoint x: 924, startPoint y: 394, endPoint x: 952, endPoint y: 413, distance: 33.5
click at [952, 413] on ul "Sertifier subscription with 1000 annual recipients Unlimited certificates & bad…" at bounding box center [929, 445] width 190 height 166
click at [952, 413] on span "Unlimited certificates & badges" at bounding box center [914, 424] width 136 height 37
drag, startPoint x: 886, startPoint y: 459, endPoint x: 913, endPoint y: 494, distance: 43.9
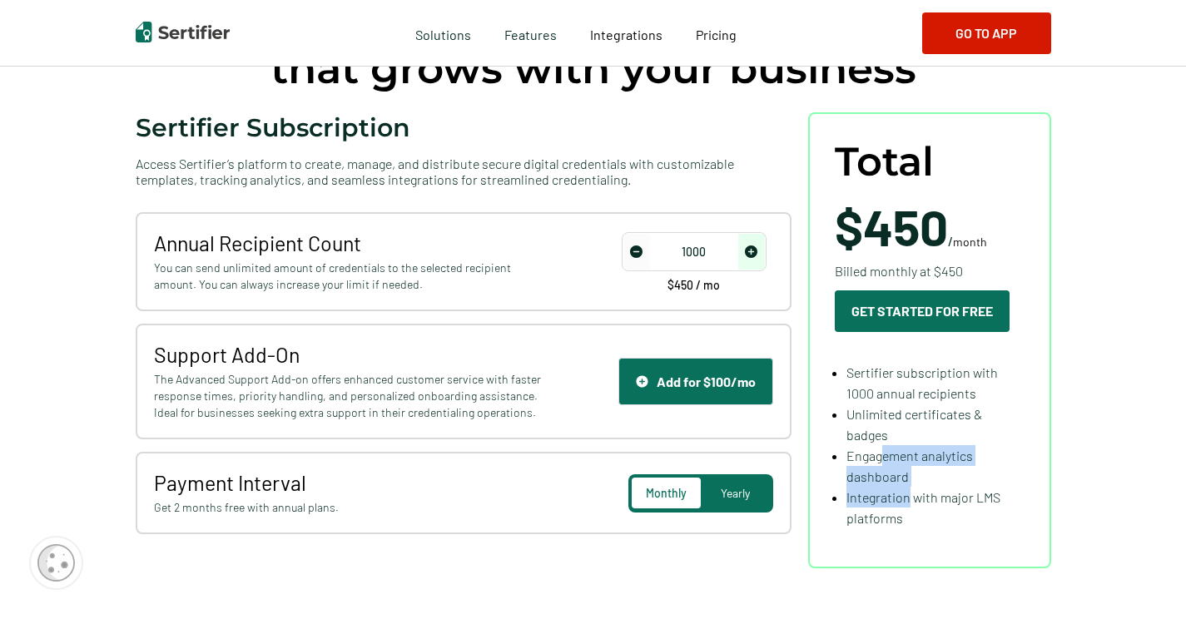
click at [913, 494] on ul "Sertifier subscription with 1000 annual recipients Unlimited certificates & bad…" at bounding box center [929, 445] width 190 height 166
click at [913, 498] on span "Integration with major LMS platforms" at bounding box center [923, 507] width 154 height 37
click at [955, 471] on li "Engagement analytics dashboard" at bounding box center [935, 466] width 178 height 42
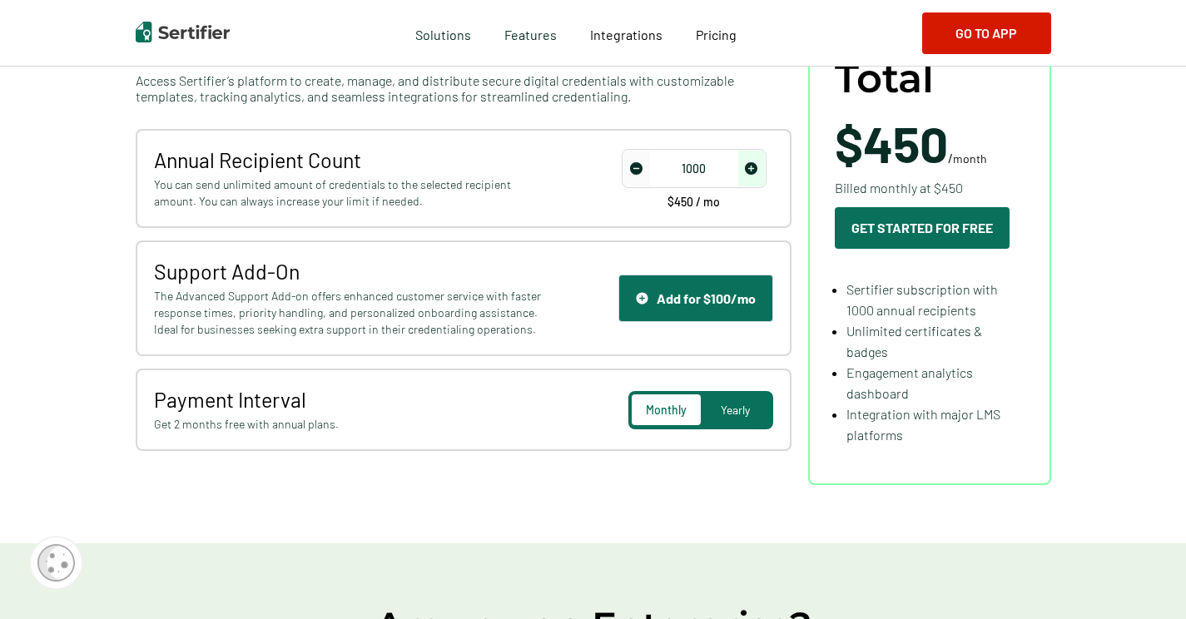
click at [743, 408] on span "Yearly" at bounding box center [734, 410] width 29 height 14
